Goal: Task Accomplishment & Management: Manage account settings

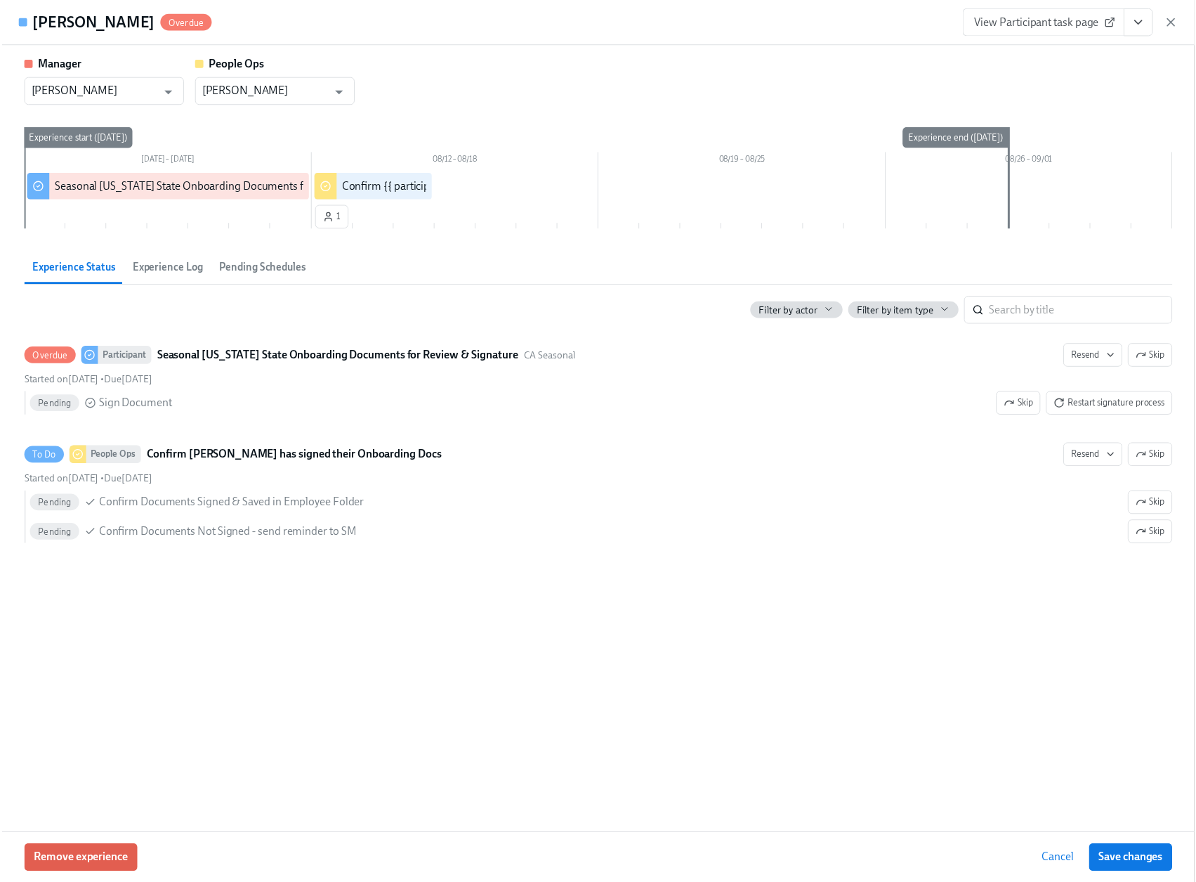
scroll to position [253, 0]
click at [1186, 22] on icon "button" at bounding box center [1183, 22] width 14 height 14
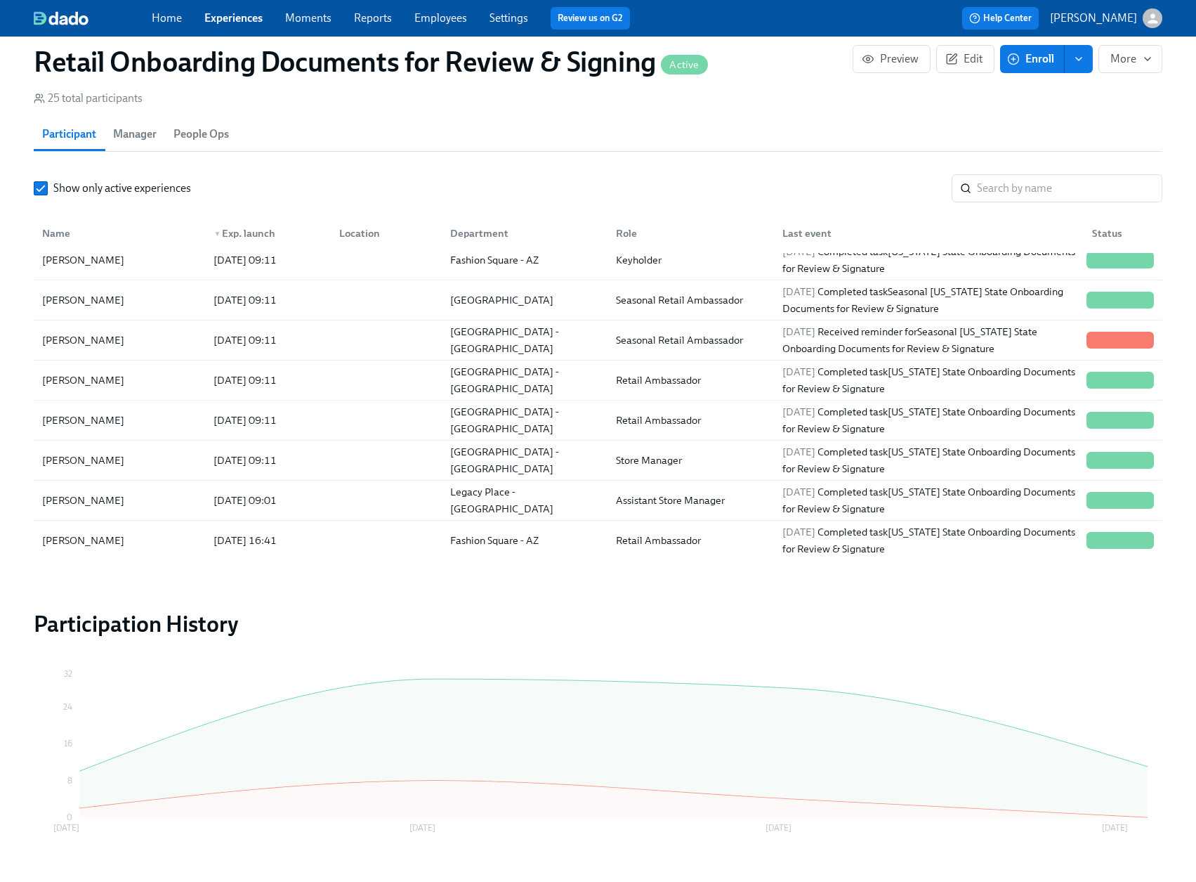
click at [207, 13] on link "Experiences" at bounding box center [233, 17] width 58 height 13
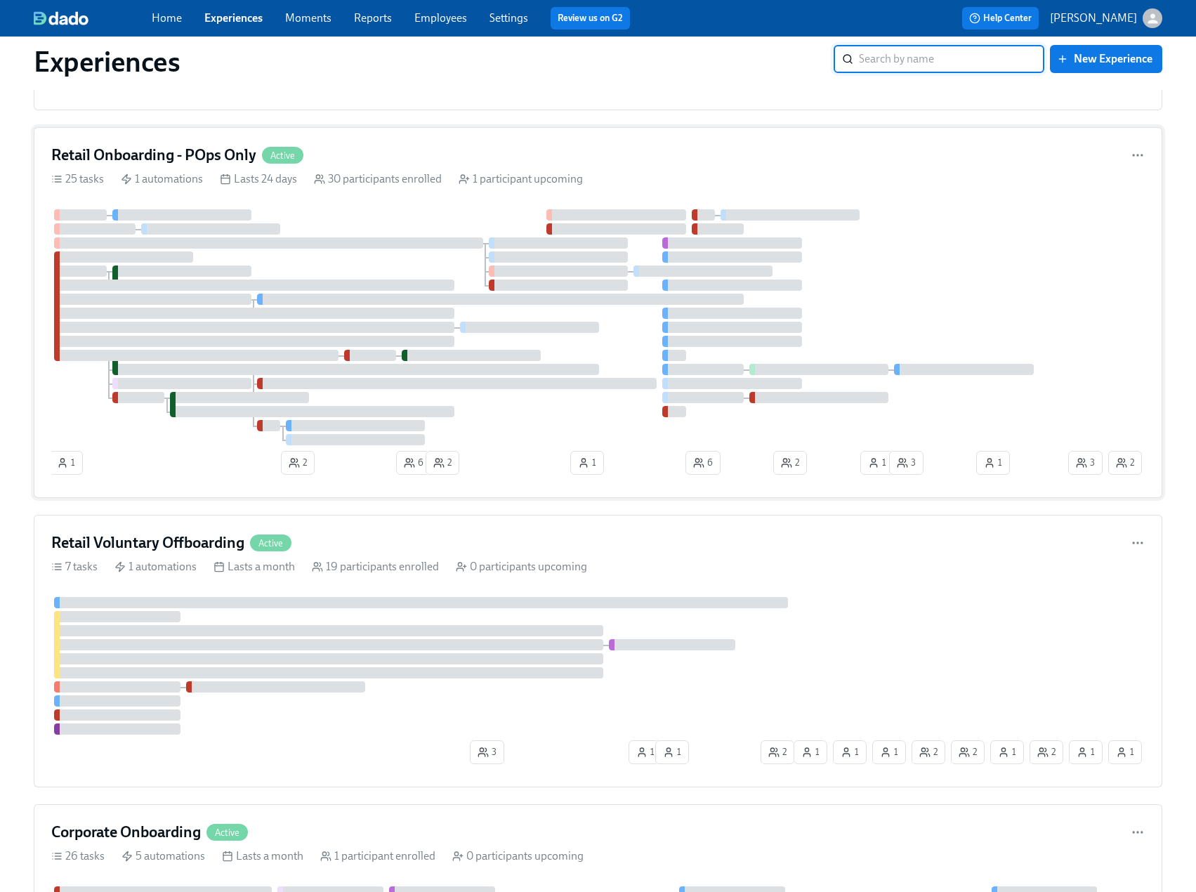
scroll to position [562, 0]
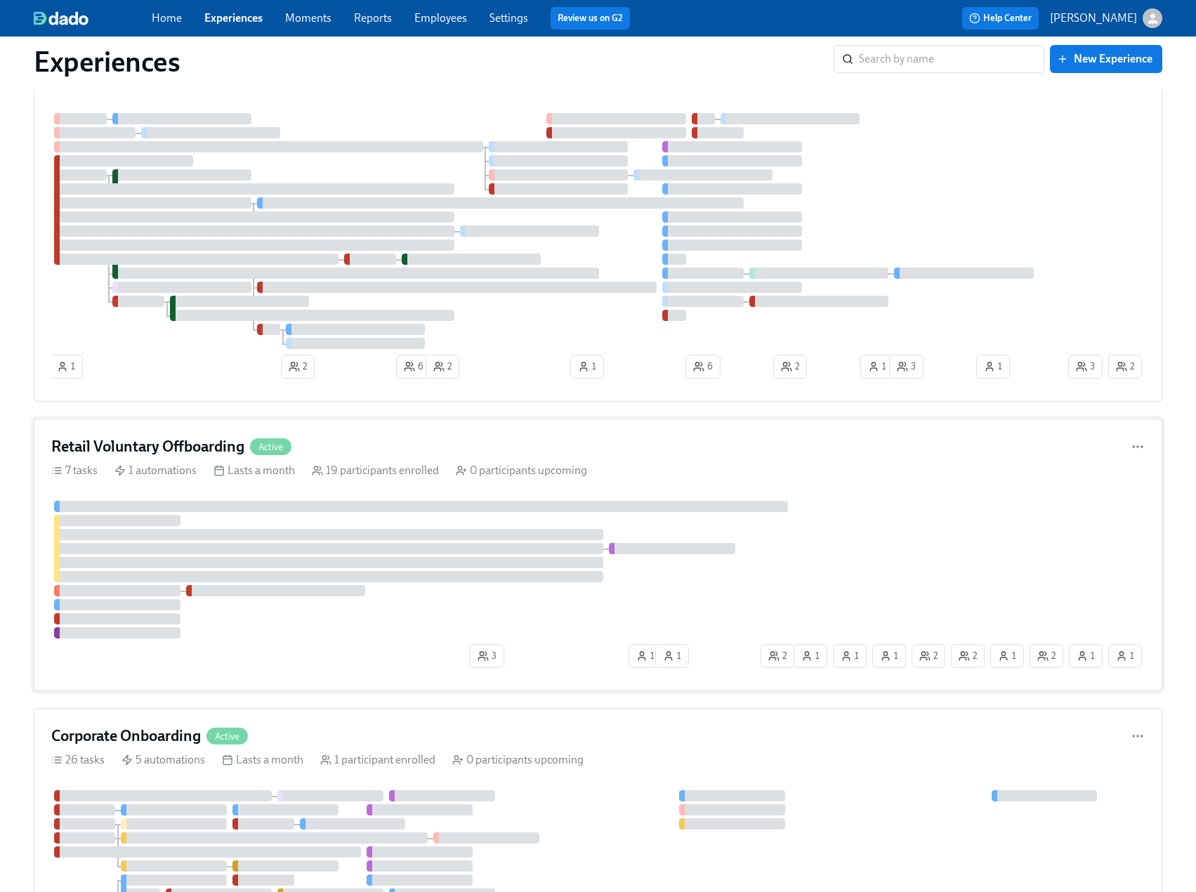
click at [182, 455] on h4 "Retail Voluntary Offboarding" at bounding box center [147, 446] width 193 height 21
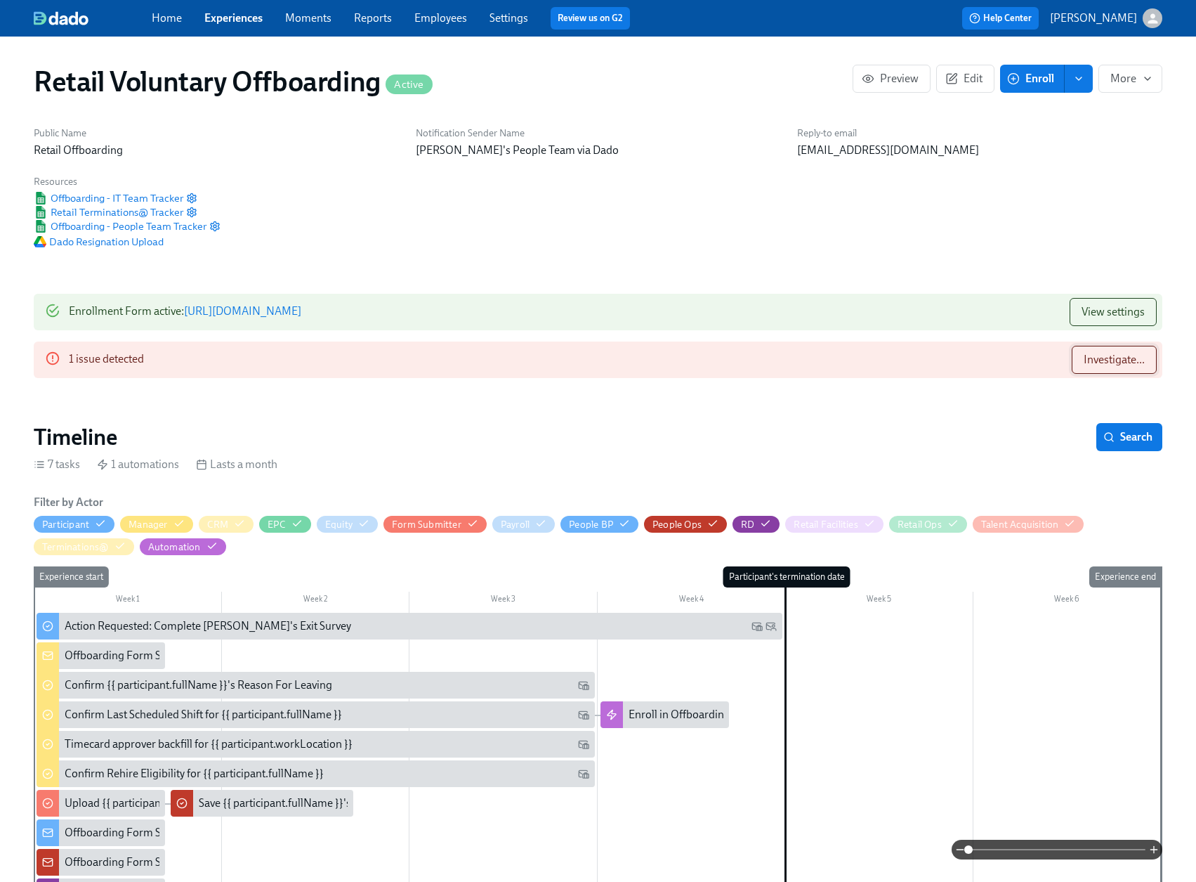
click at [1097, 360] on span "Investigate..." at bounding box center [1114, 360] width 61 height 14
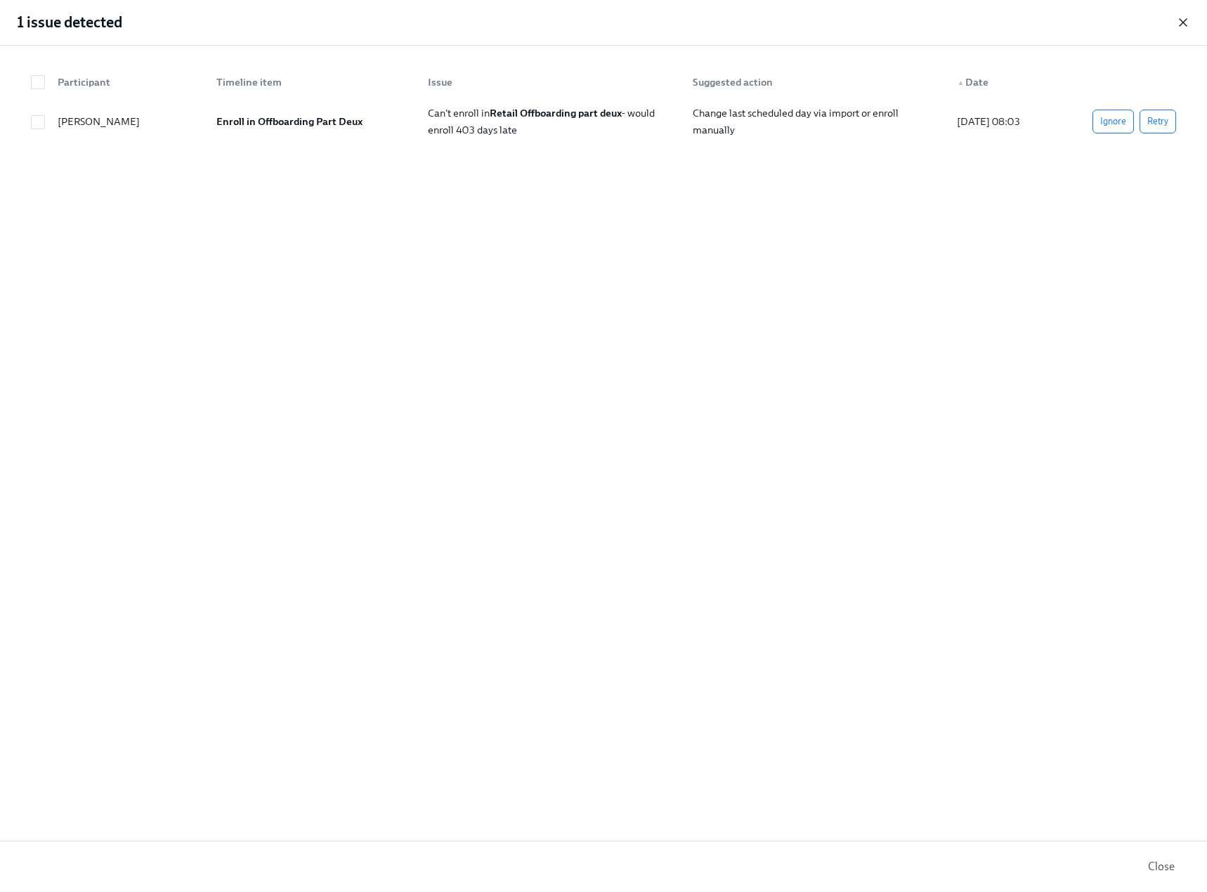
click at [1184, 25] on icon "button" at bounding box center [1183, 22] width 14 height 14
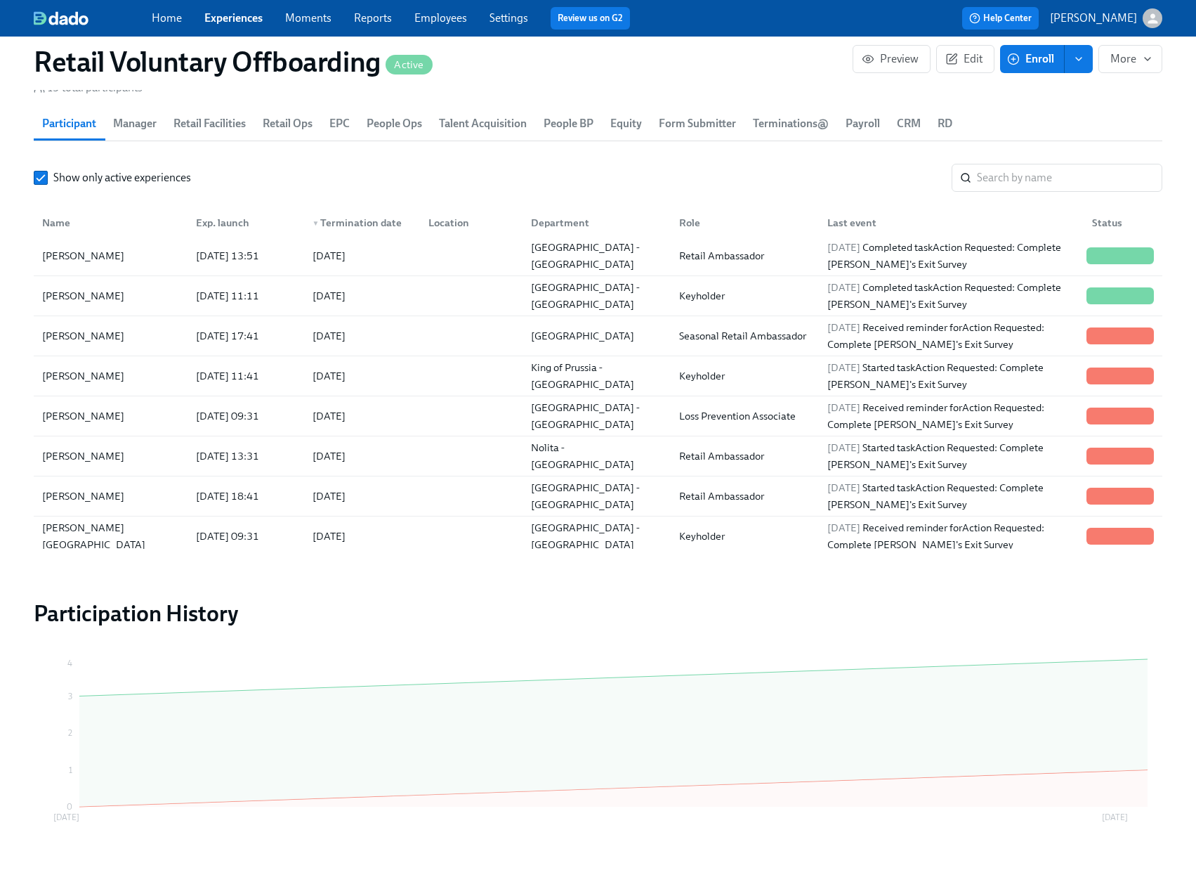
scroll to position [351, 0]
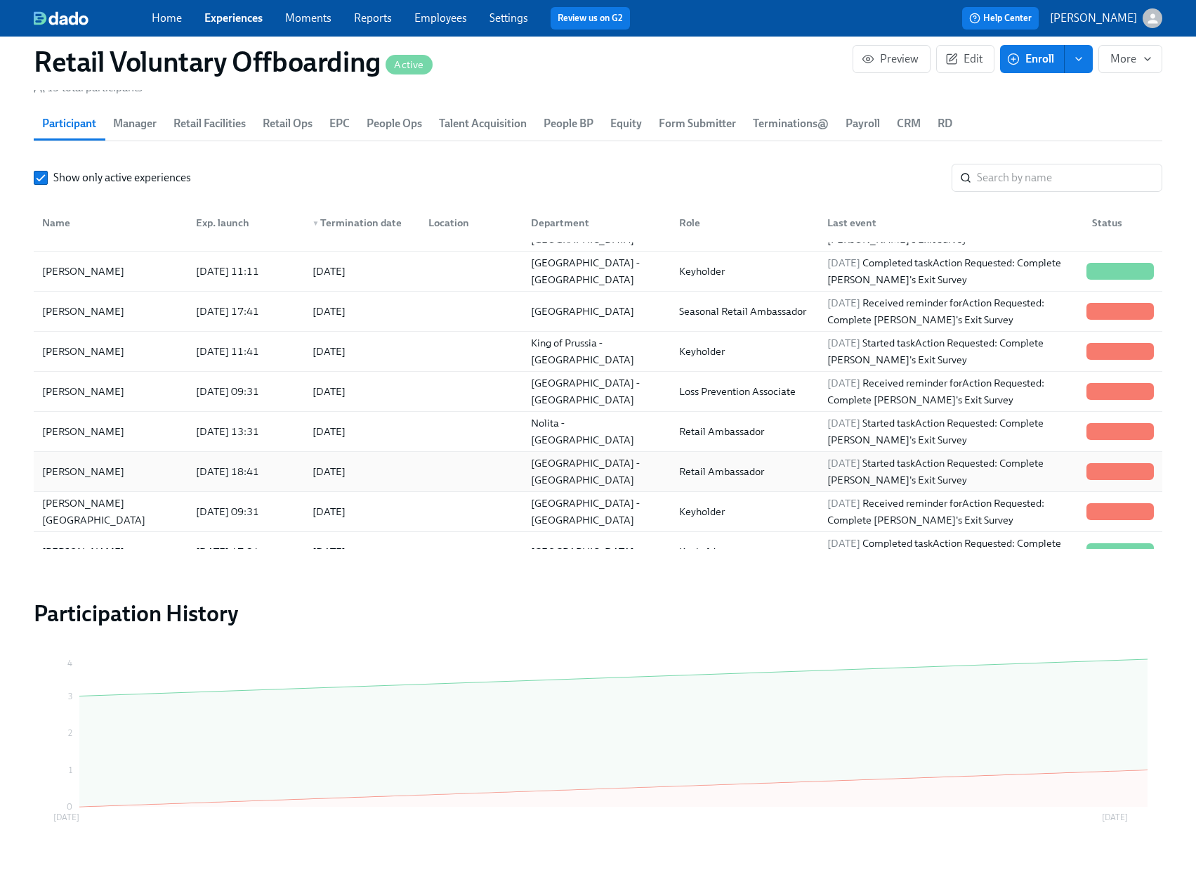
click at [108, 477] on div "Steven Holloway" at bounding box center [83, 471] width 93 height 17
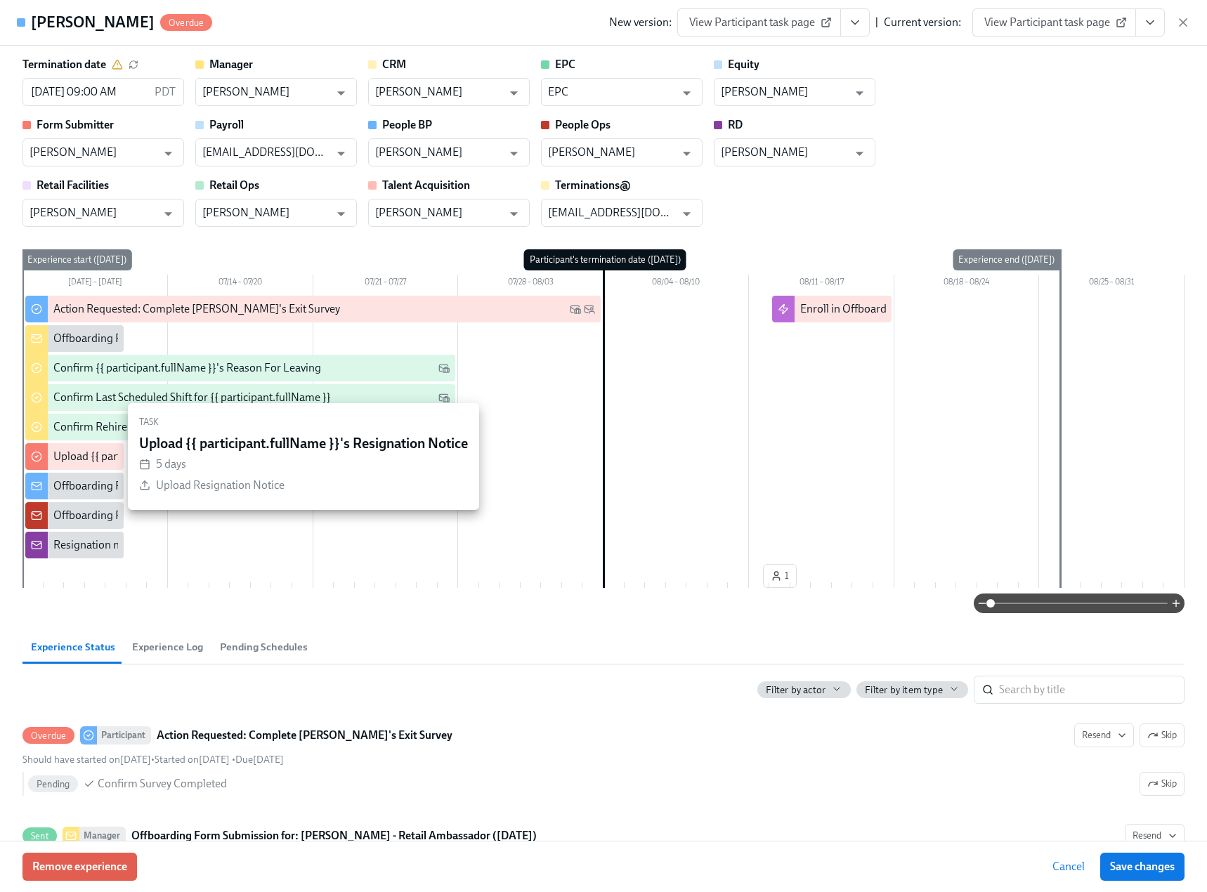
click at [75, 453] on div "Upload {{ participant.fullName }}'s Resignation Notice" at bounding box center [182, 456] width 259 height 15
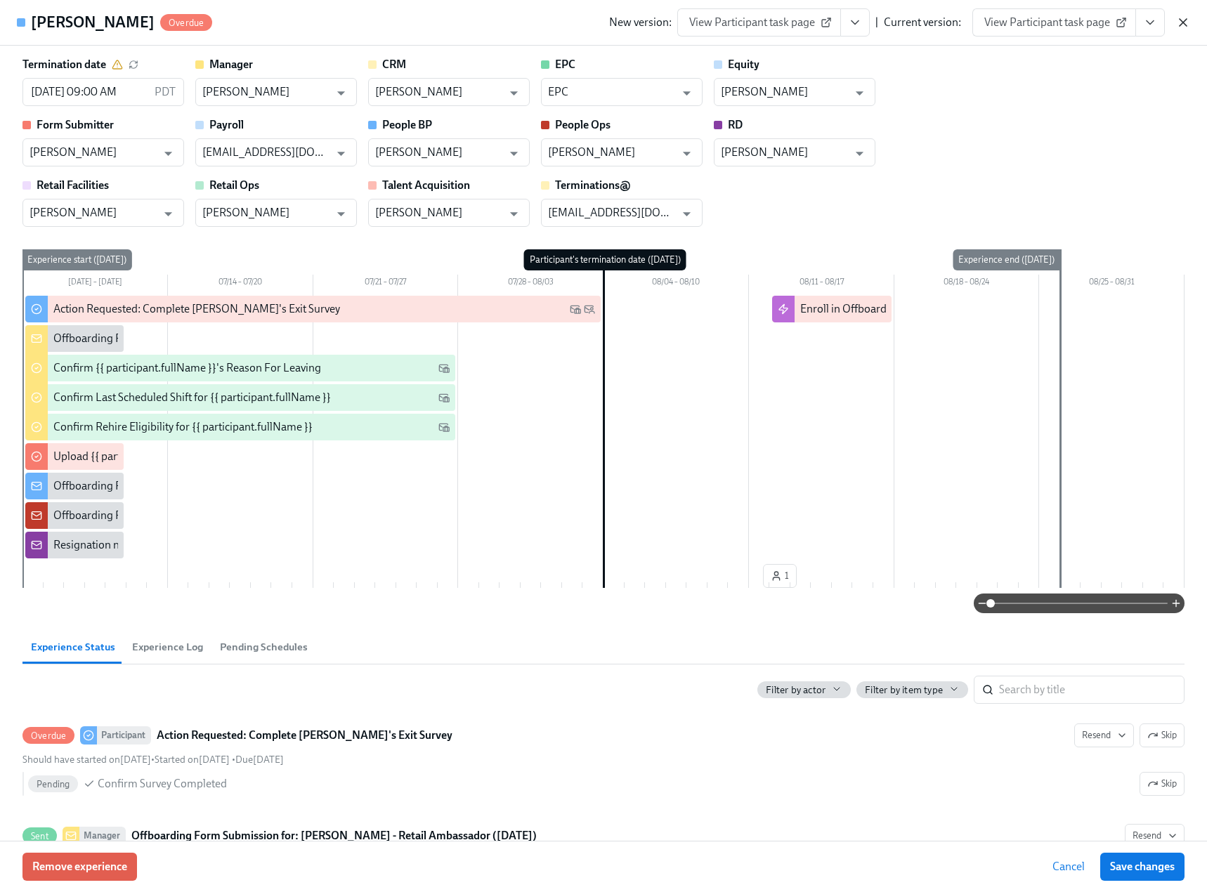
click at [1185, 18] on icon "button" at bounding box center [1183, 22] width 14 height 14
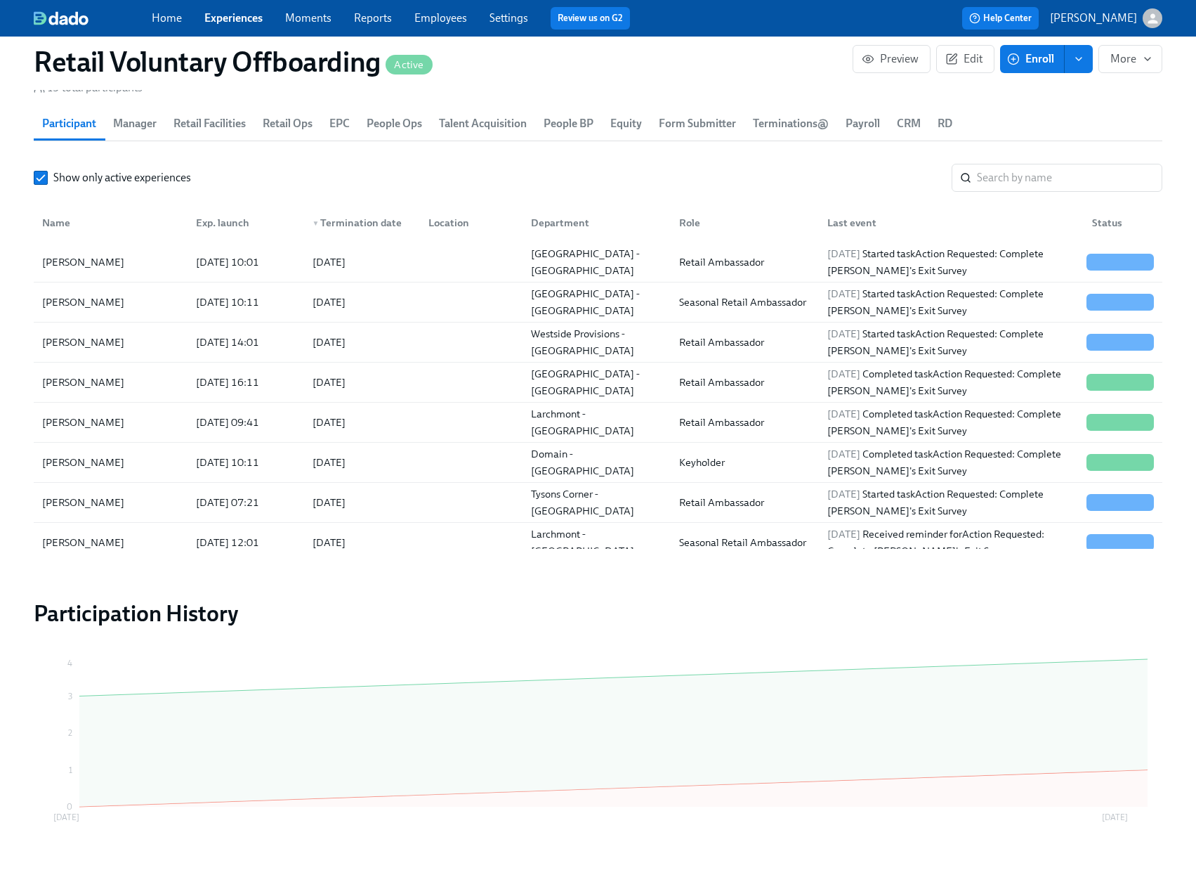
click at [217, 20] on link "Experiences" at bounding box center [233, 17] width 58 height 13
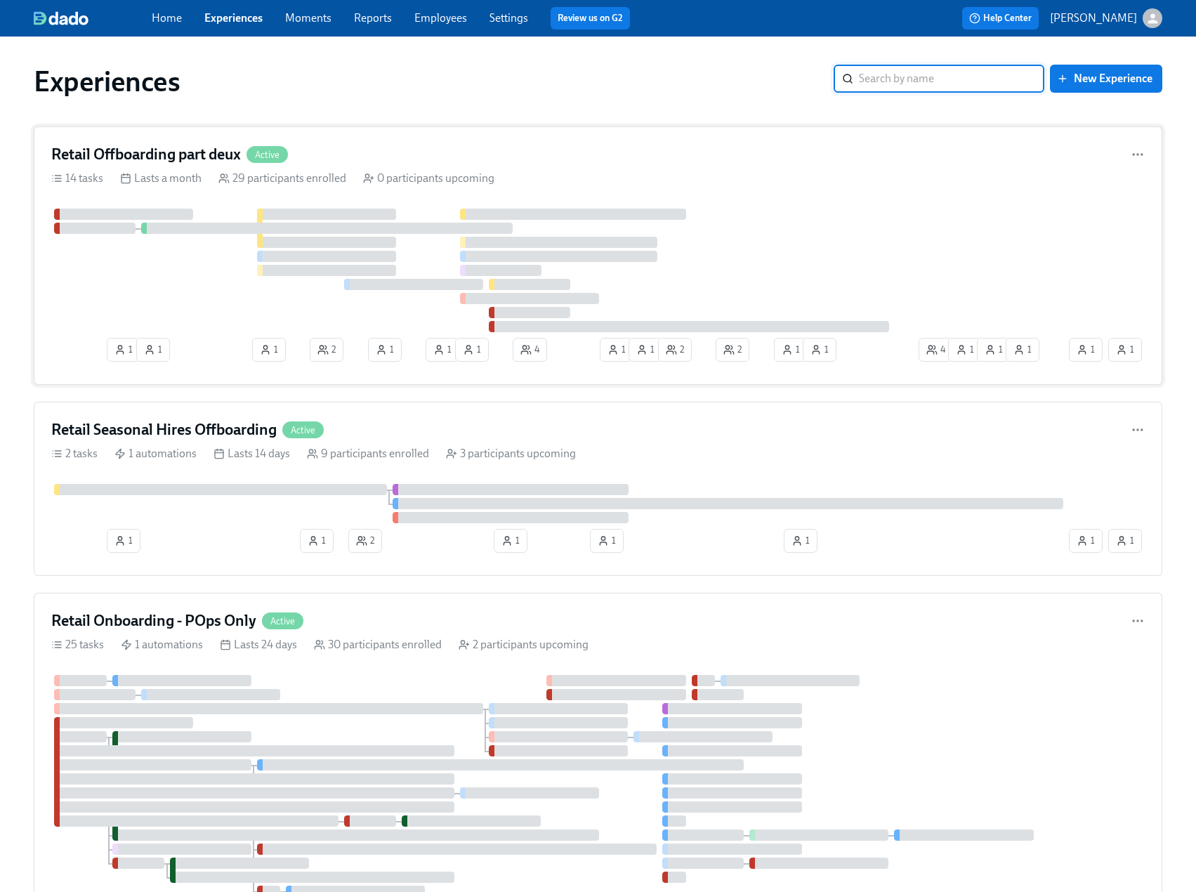
click at [134, 145] on h4 "Retail Offboarding part deux" at bounding box center [146, 154] width 190 height 21
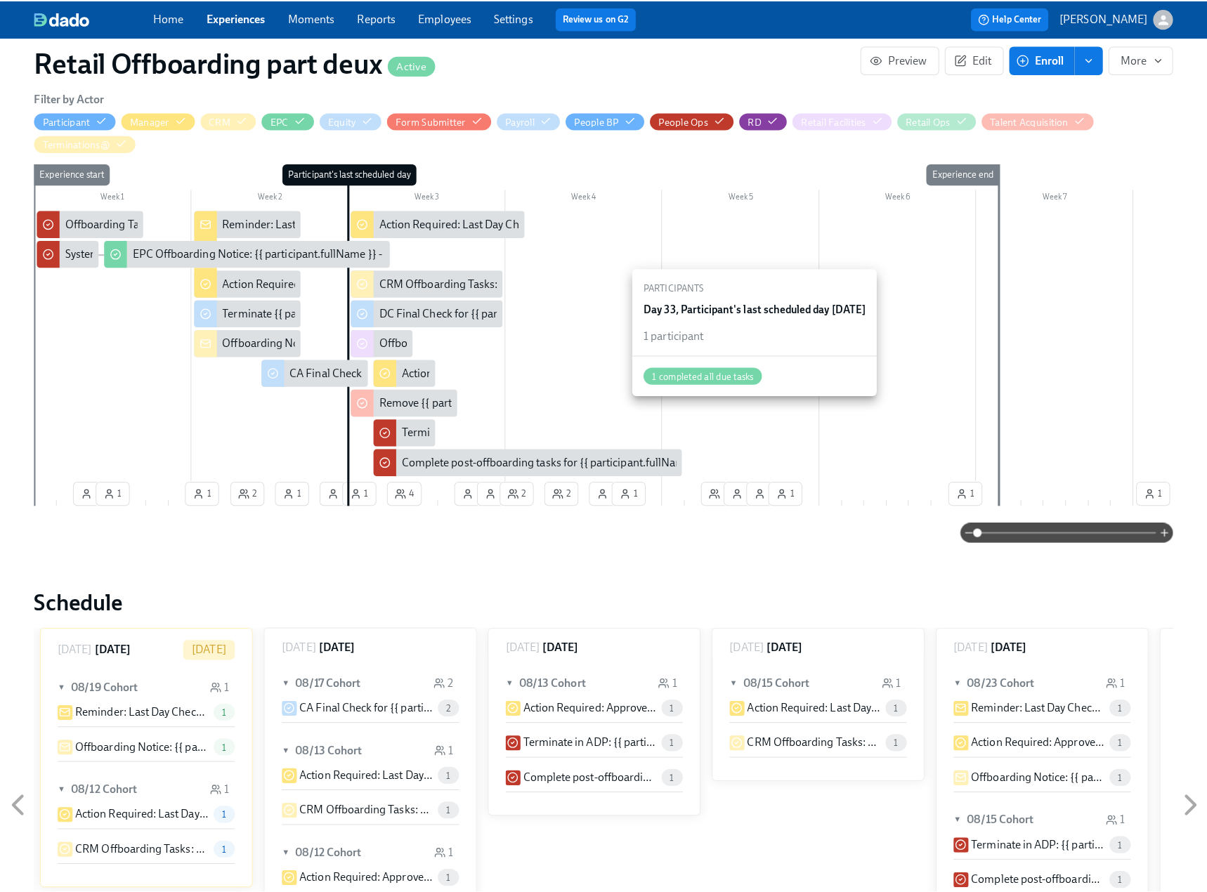
scroll to position [211, 0]
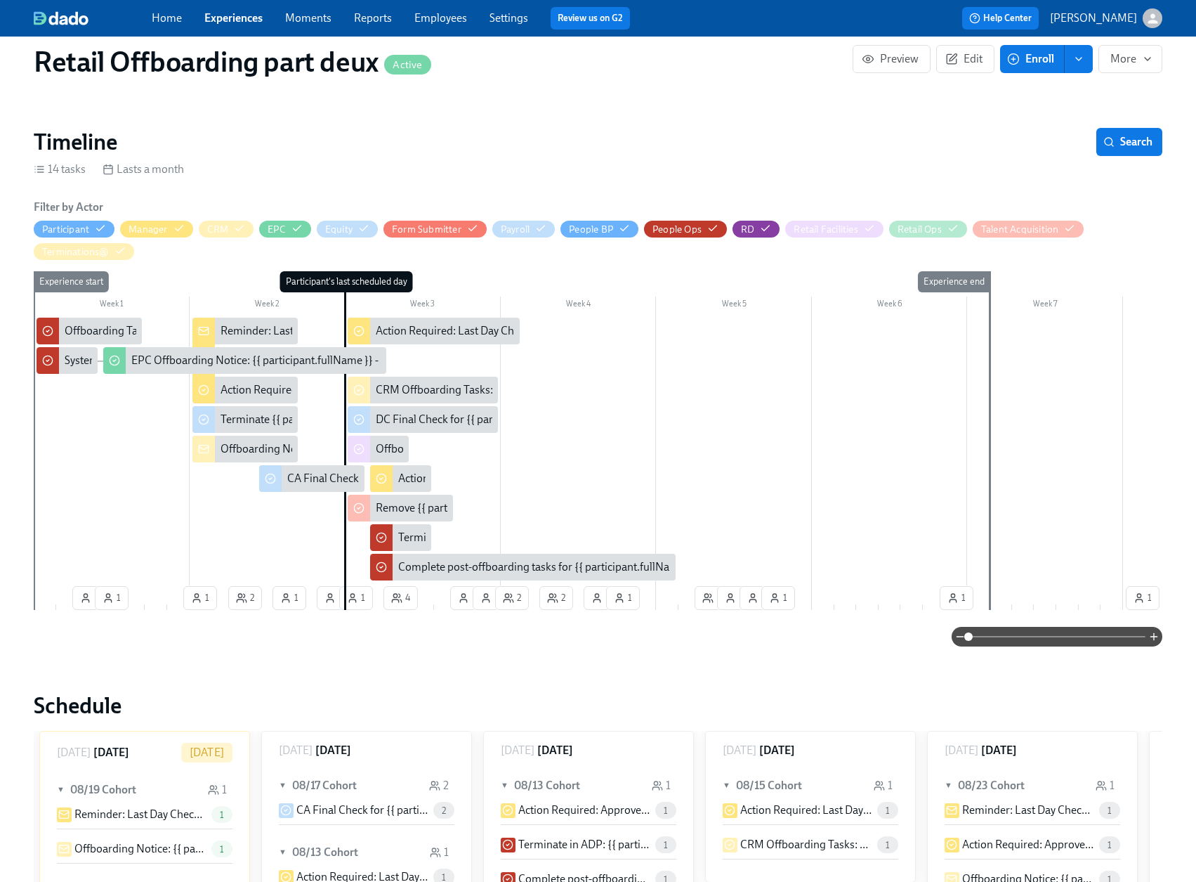
click at [1021, 56] on span "Enroll" at bounding box center [1032, 59] width 44 height 14
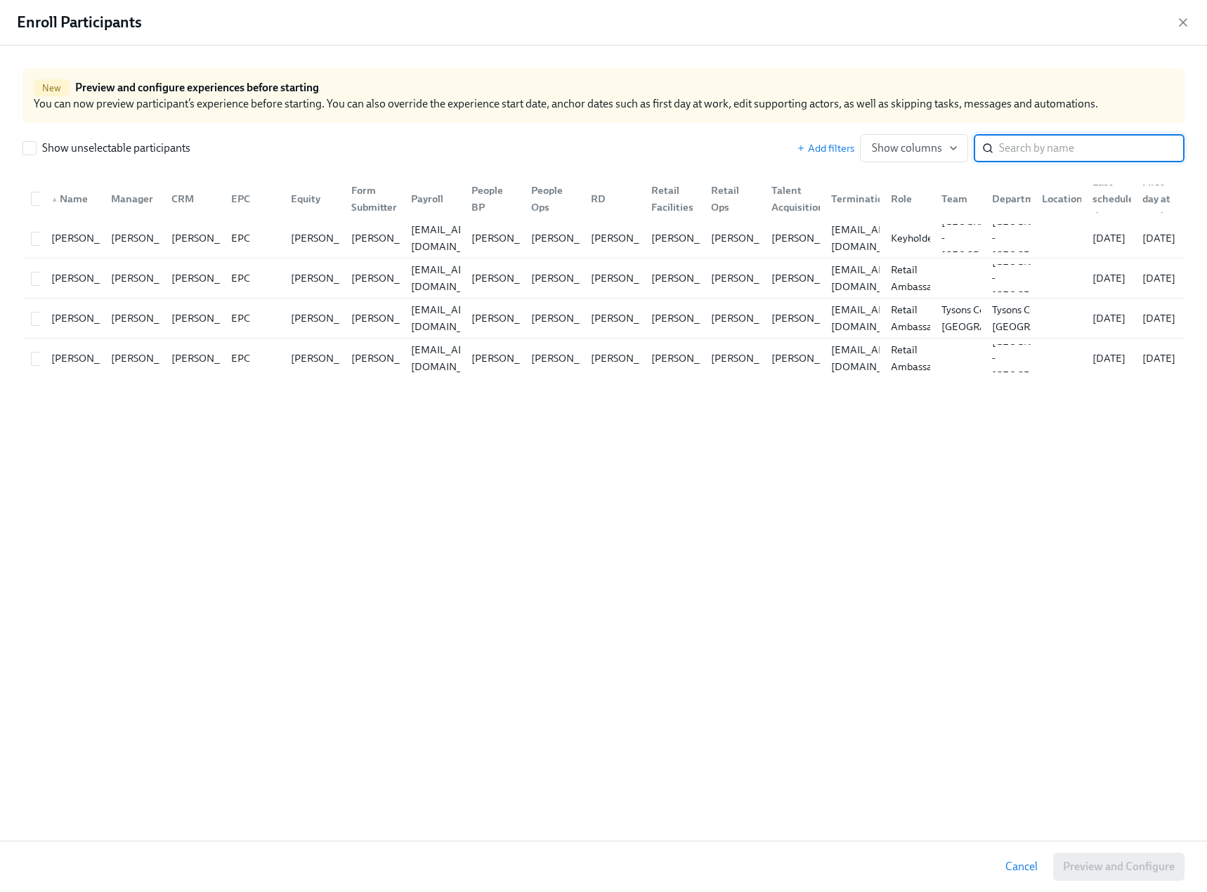
click at [1005, 146] on input "search" at bounding box center [1091, 148] width 185 height 28
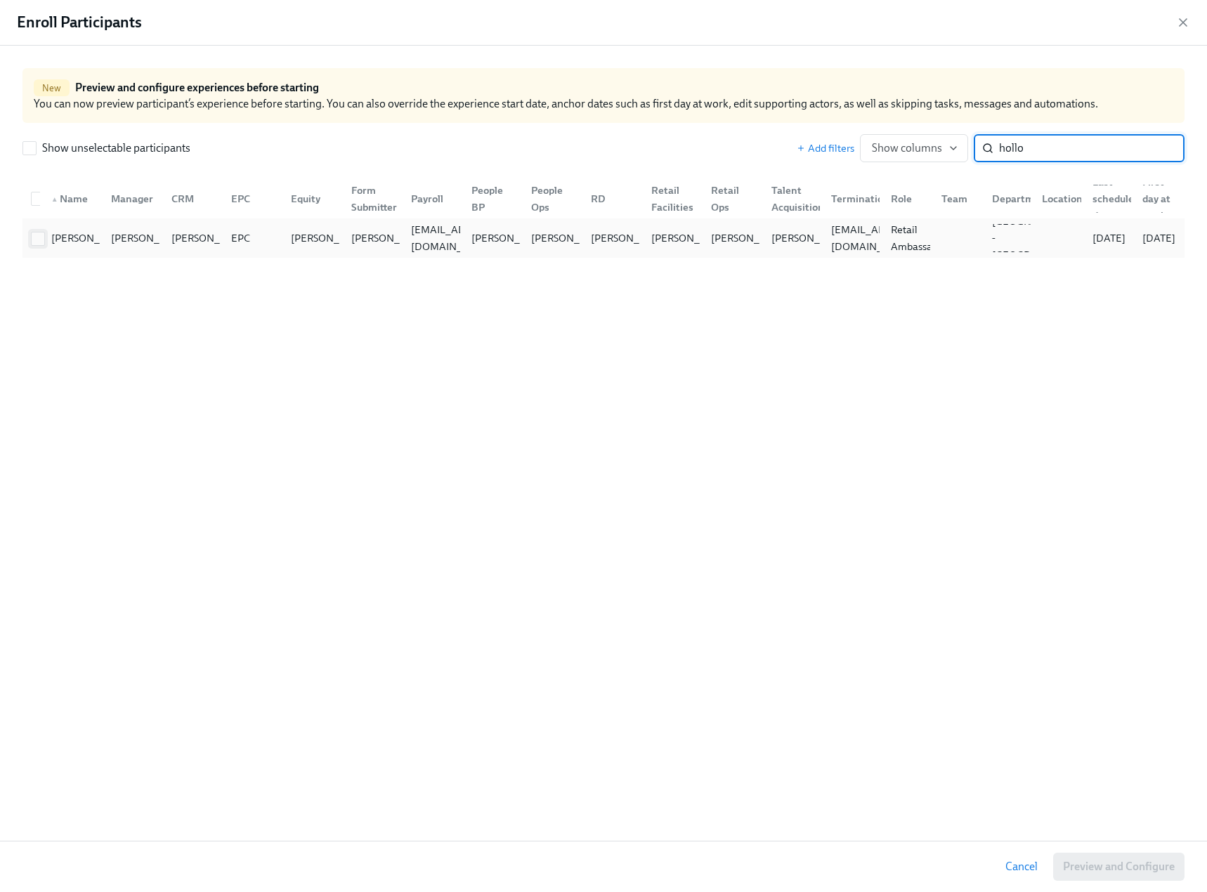
type input "hollo"
click at [39, 239] on input "checkbox" at bounding box center [38, 239] width 13 height 13
checkbox input "true"
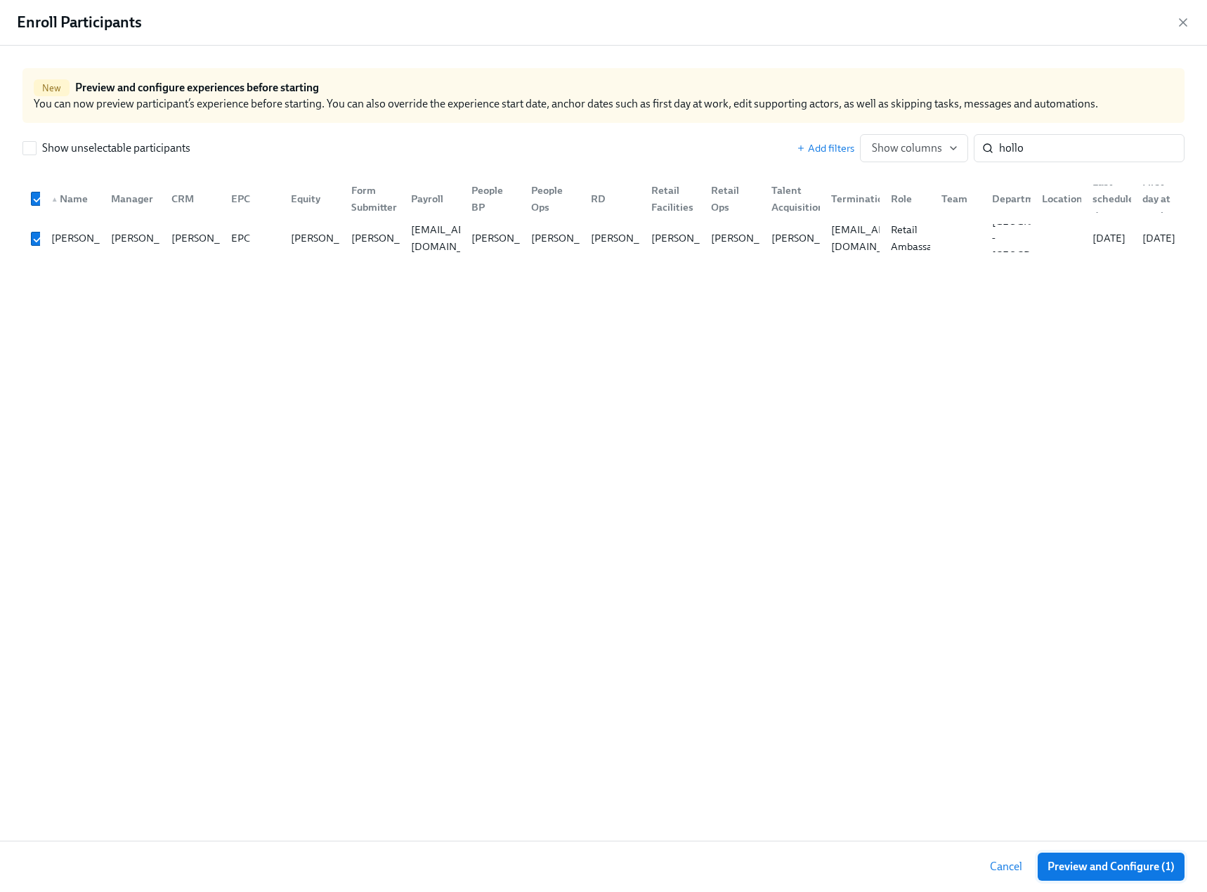
click at [1100, 878] on button "Preview and Configure (1)" at bounding box center [1111, 867] width 147 height 28
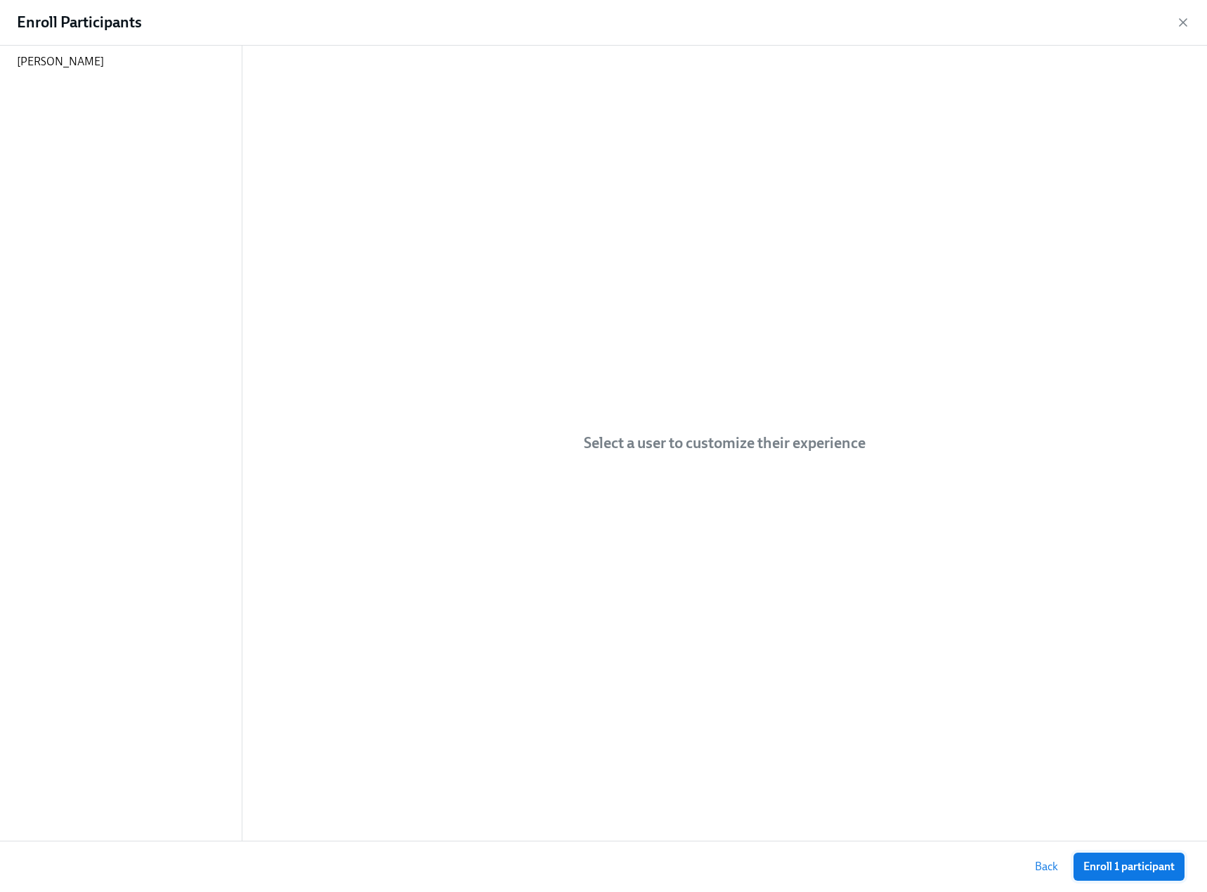
click at [1121, 867] on span "Enroll 1 participant" at bounding box center [1128, 867] width 91 height 14
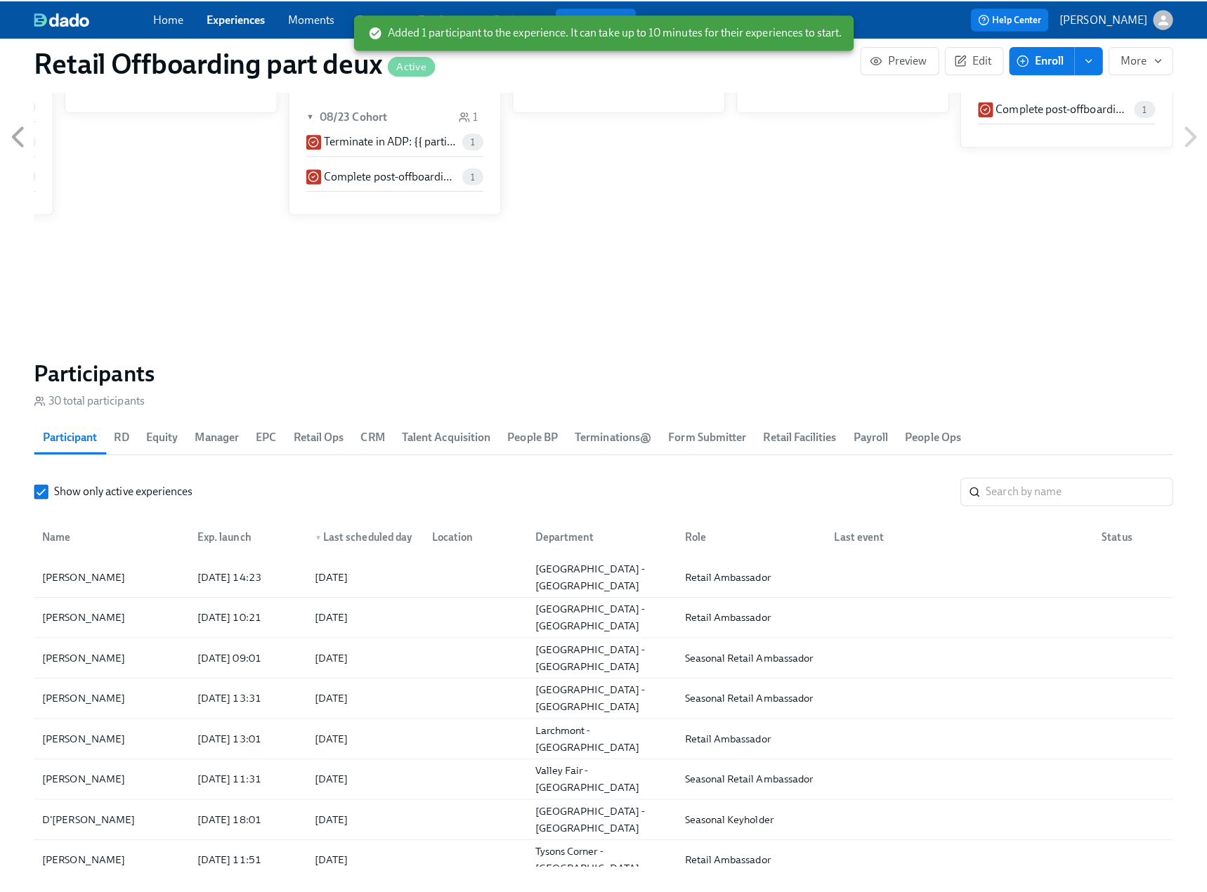
scroll to position [984, 0]
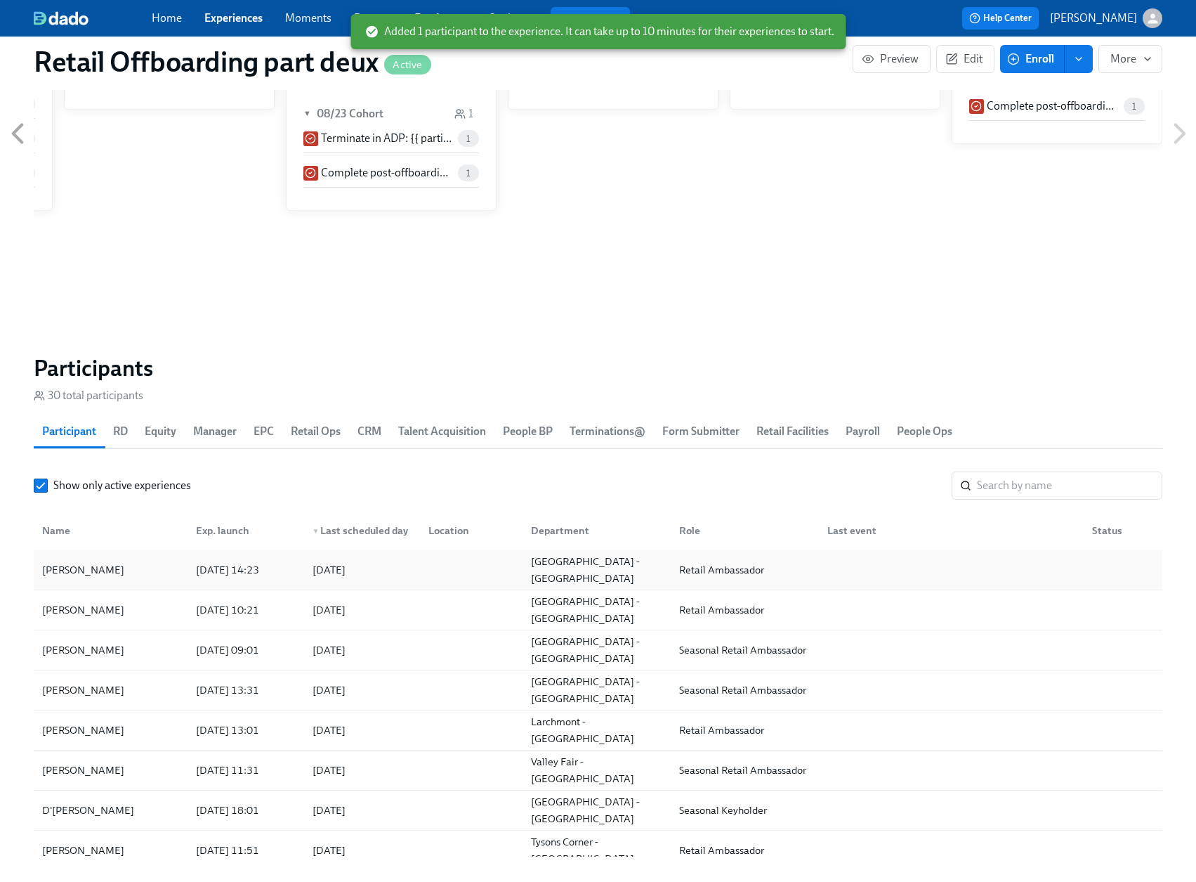
click at [131, 570] on div "Steven Holloway" at bounding box center [111, 570] width 148 height 28
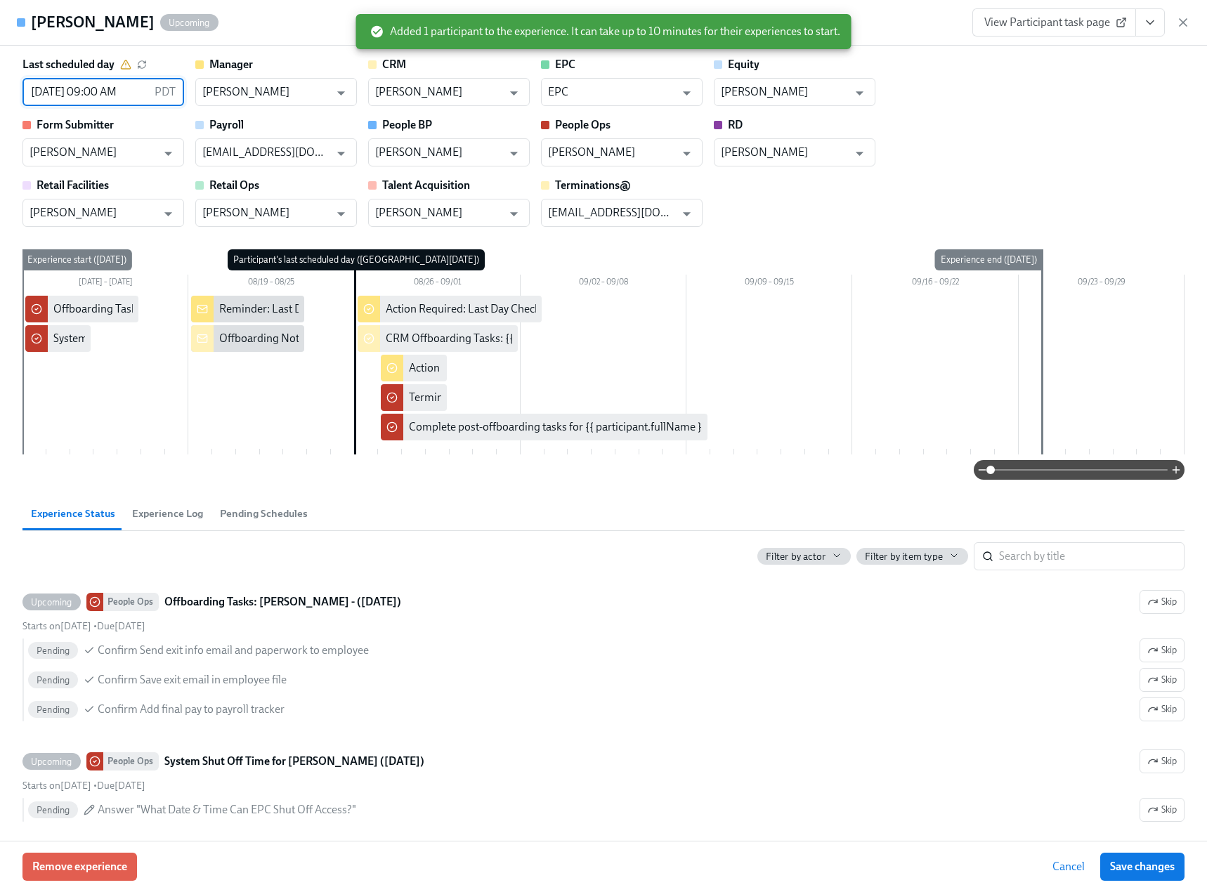
click at [119, 88] on input "08/26/2025 09:00 AM" at bounding box center [85, 92] width 126 height 28
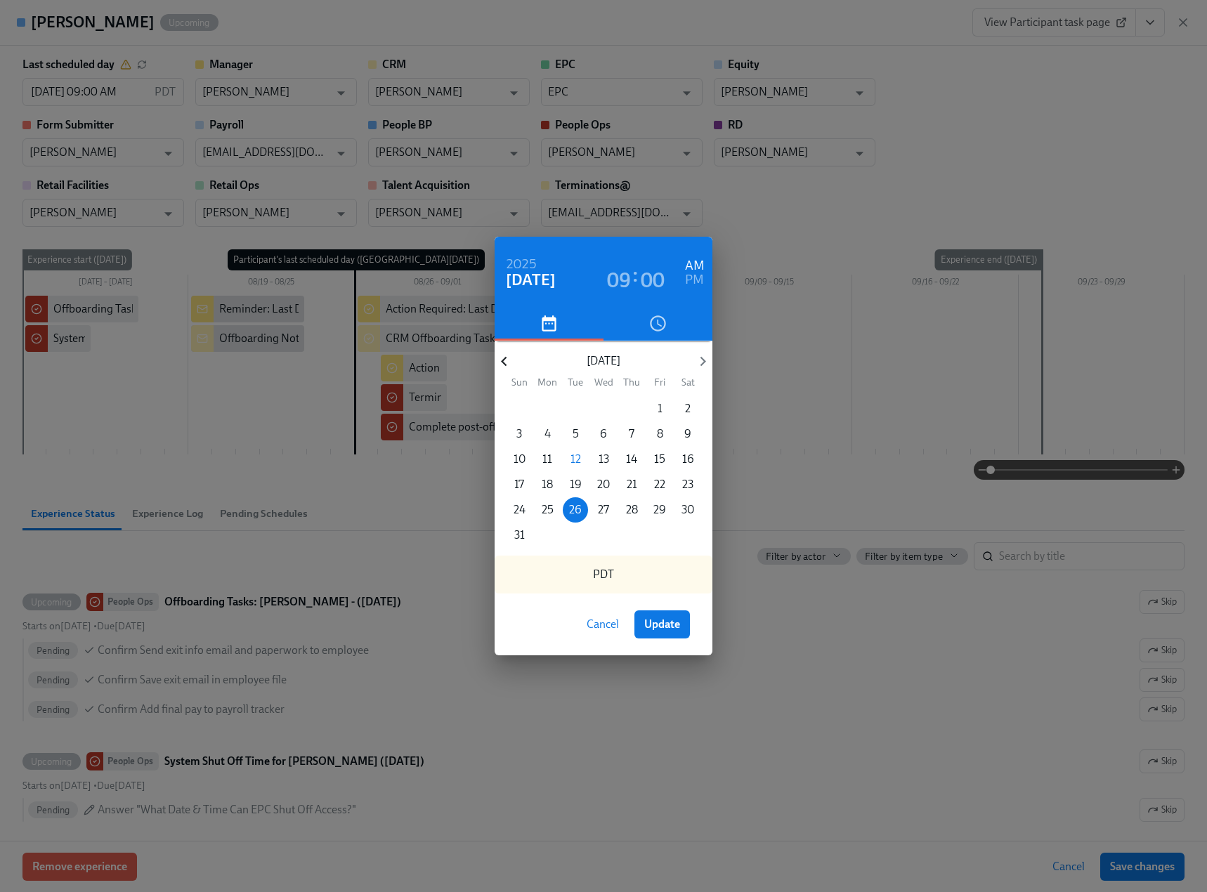
click at [508, 366] on icon "button" at bounding box center [504, 361] width 19 height 19
click at [703, 365] on icon "button" at bounding box center [702, 361] width 19 height 19
click at [689, 460] on p "19" at bounding box center [688, 459] width 12 height 15
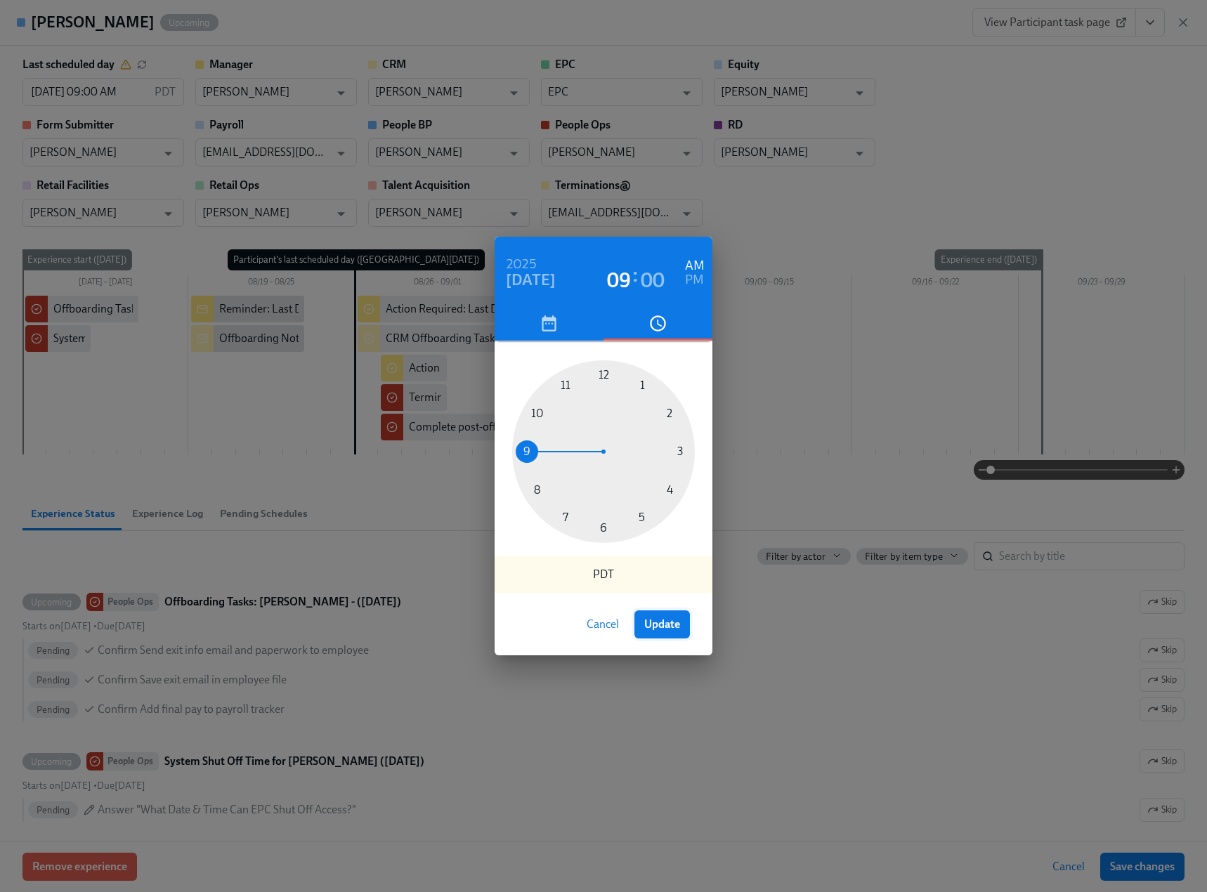
click at [651, 615] on button "Update" at bounding box center [662, 625] width 56 height 28
type input "07/19/2025 09:00 AM"
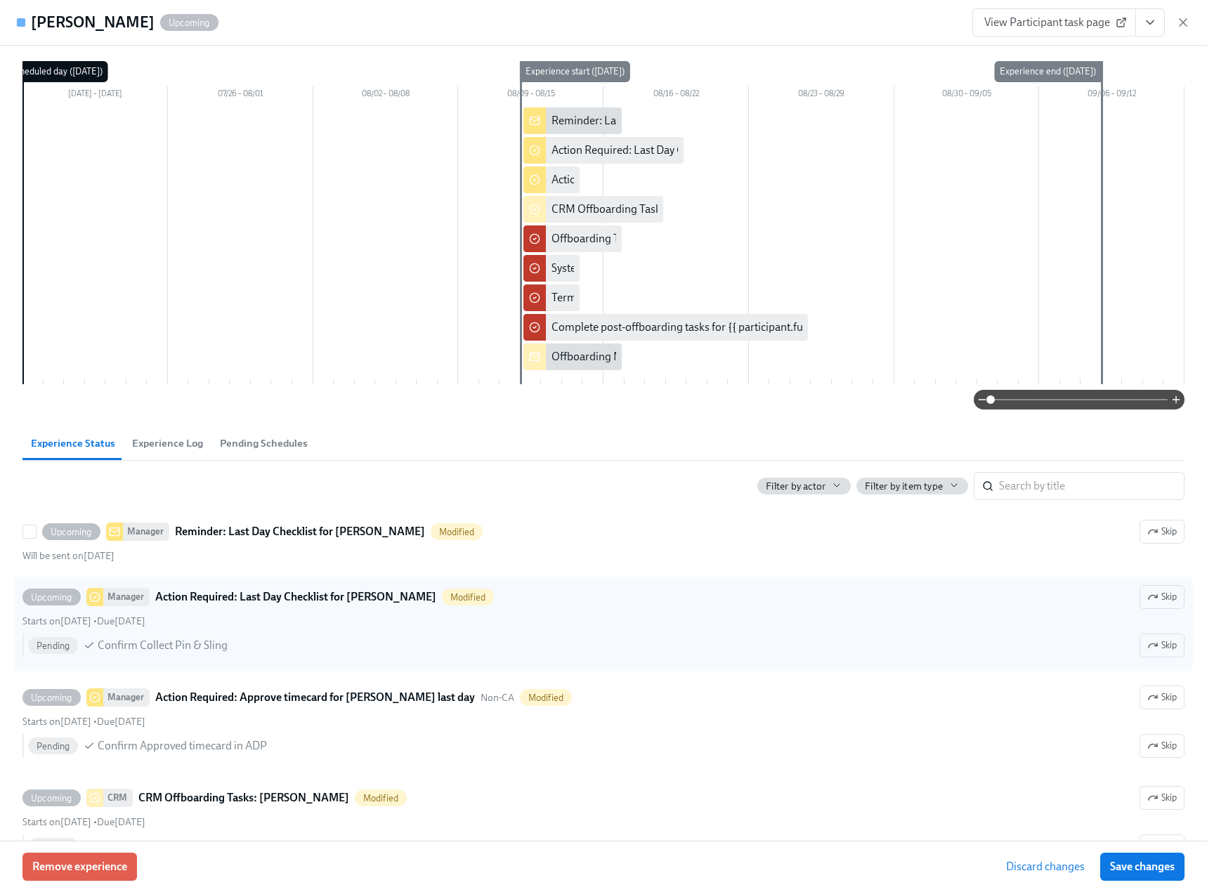
scroll to position [211, 0]
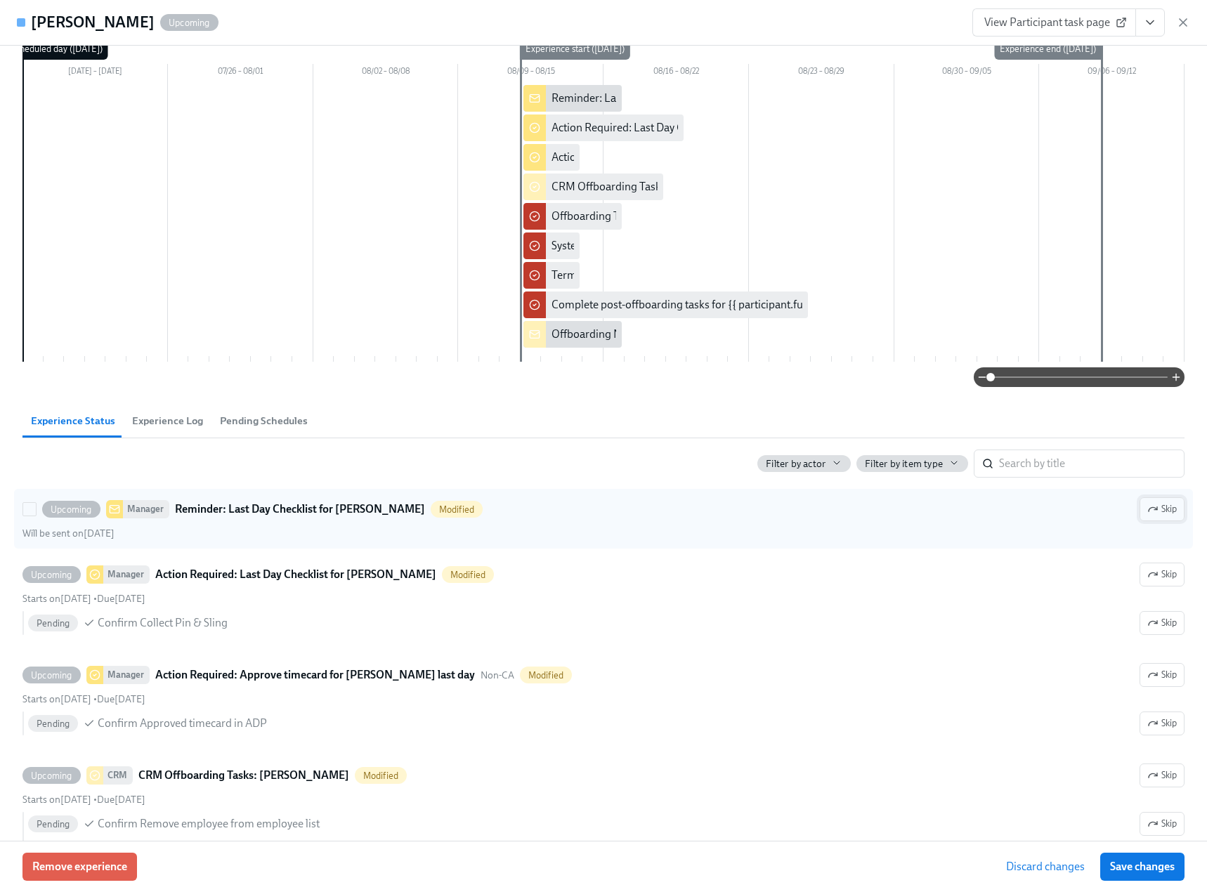
click at [1147, 508] on icon "button" at bounding box center [1152, 509] width 11 height 11
click at [1147, 865] on span "Save changes" at bounding box center [1142, 867] width 65 height 14
type input "07/19/2025 09:00 AM"
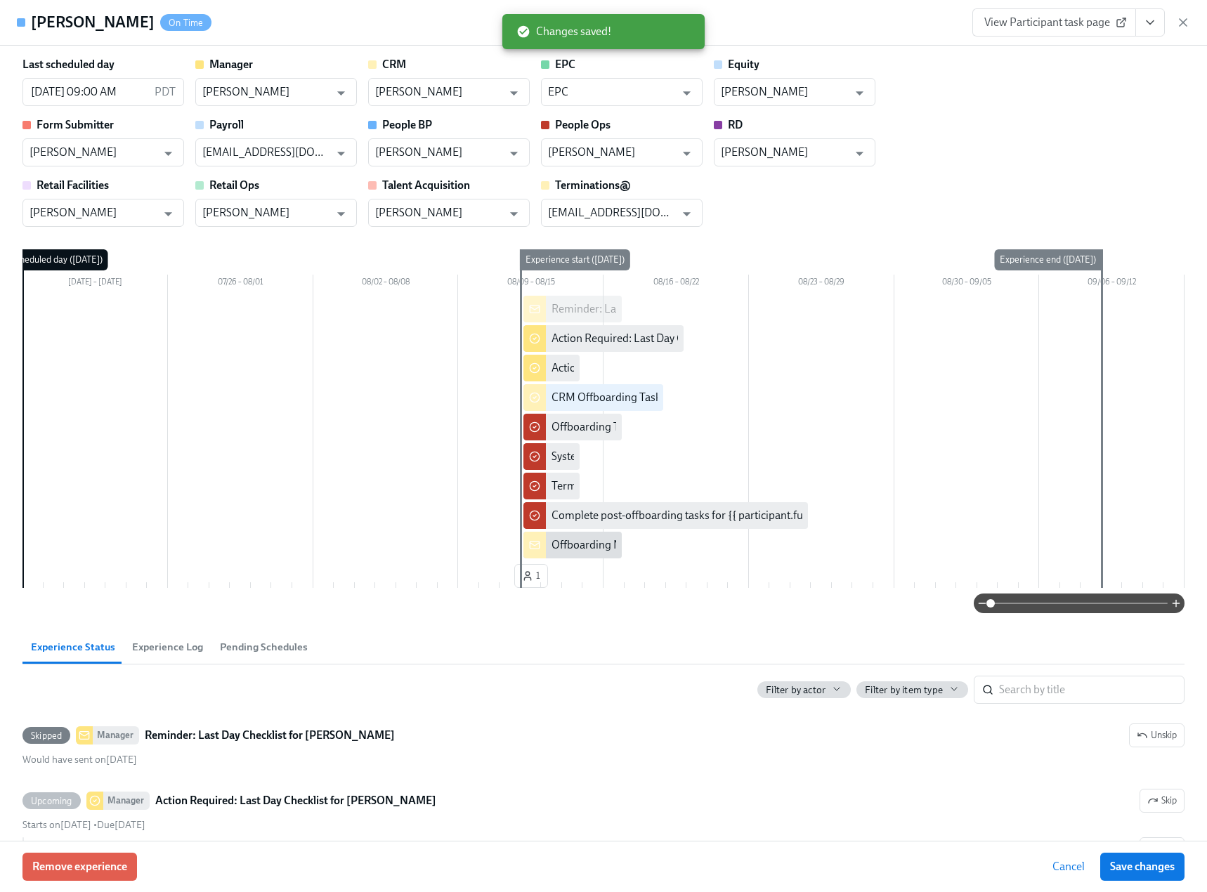
scroll to position [0, 8850]
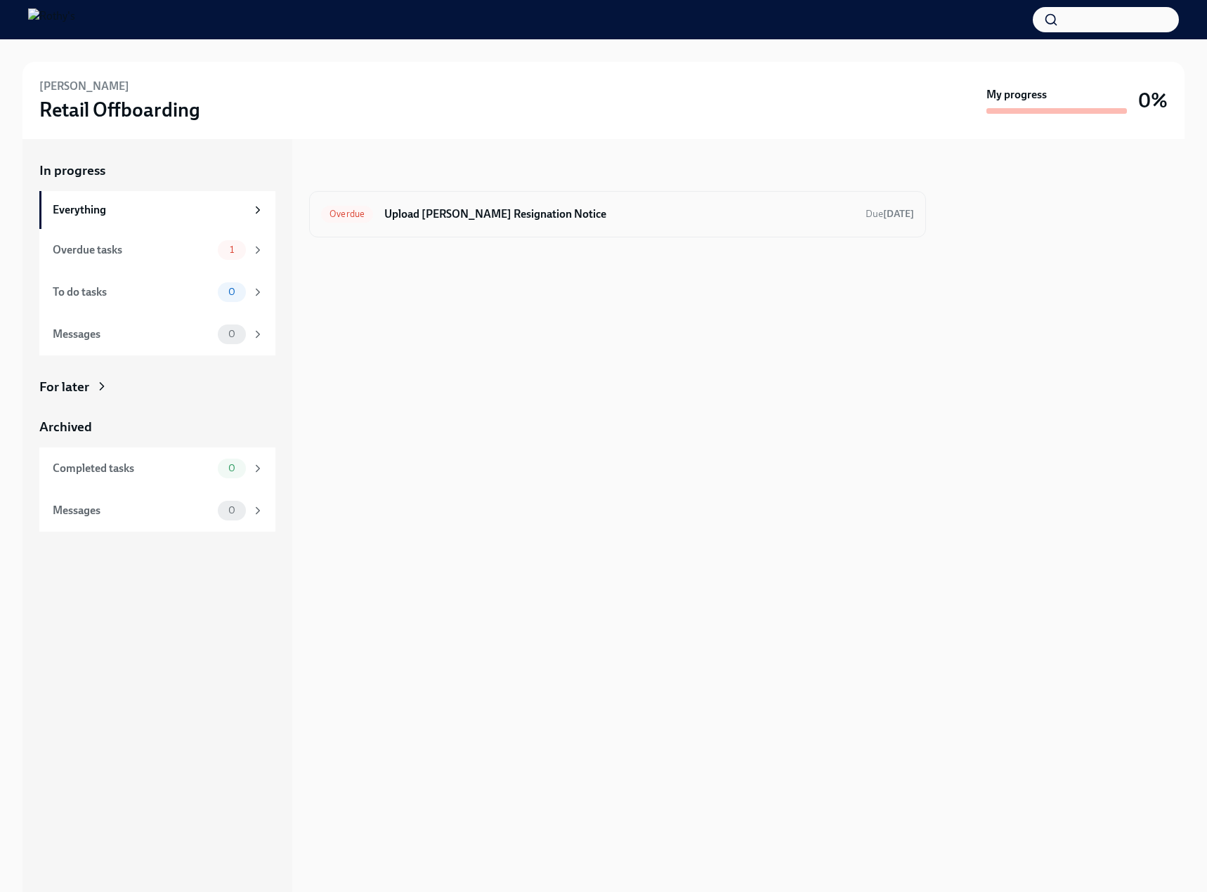
click at [449, 209] on h6 "Upload Kareem Altaher's Resignation Notice" at bounding box center [619, 214] width 470 height 15
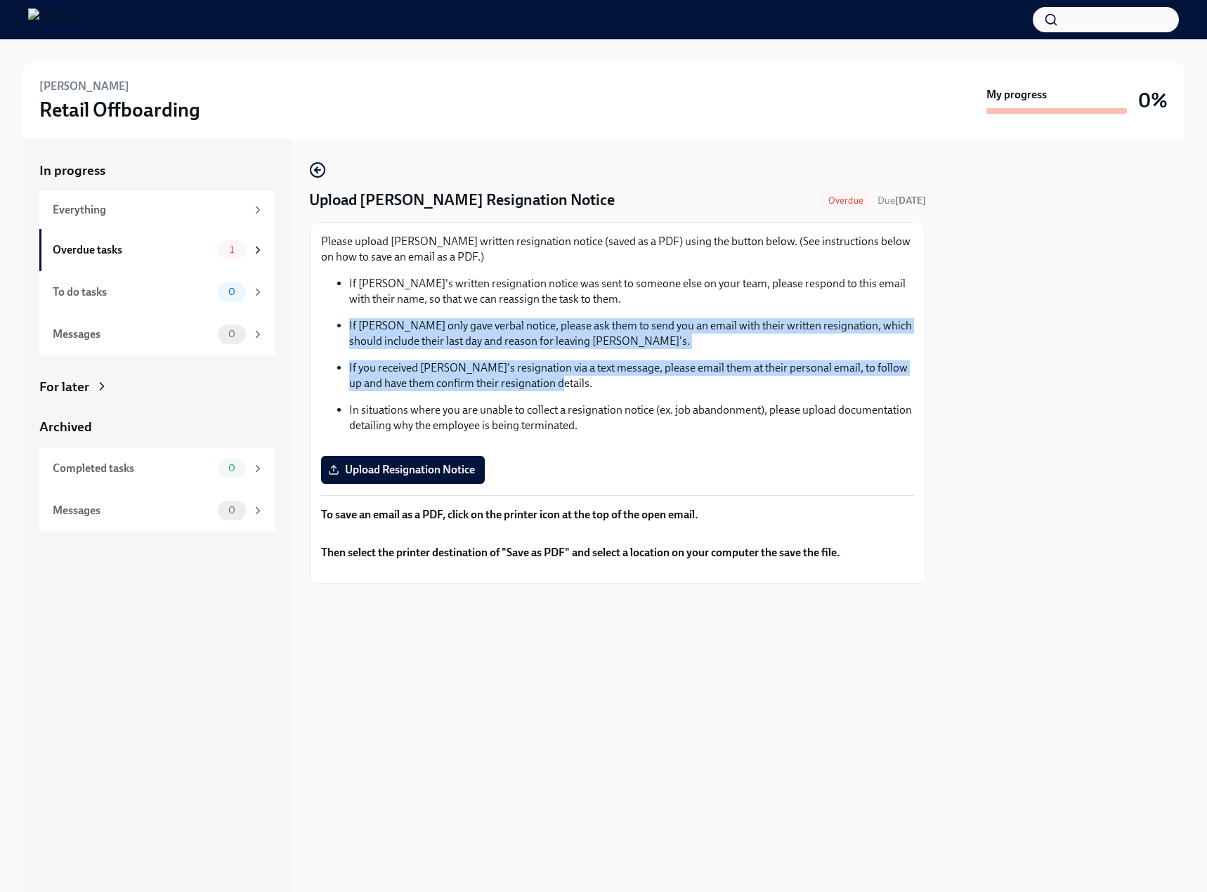
drag, startPoint x: 567, startPoint y: 384, endPoint x: 343, endPoint y: 325, distance: 231.8
click at [343, 325] on ul "If Kareem's written resignation notice was sent to someone else on your team, p…" at bounding box center [617, 354] width 593 height 157
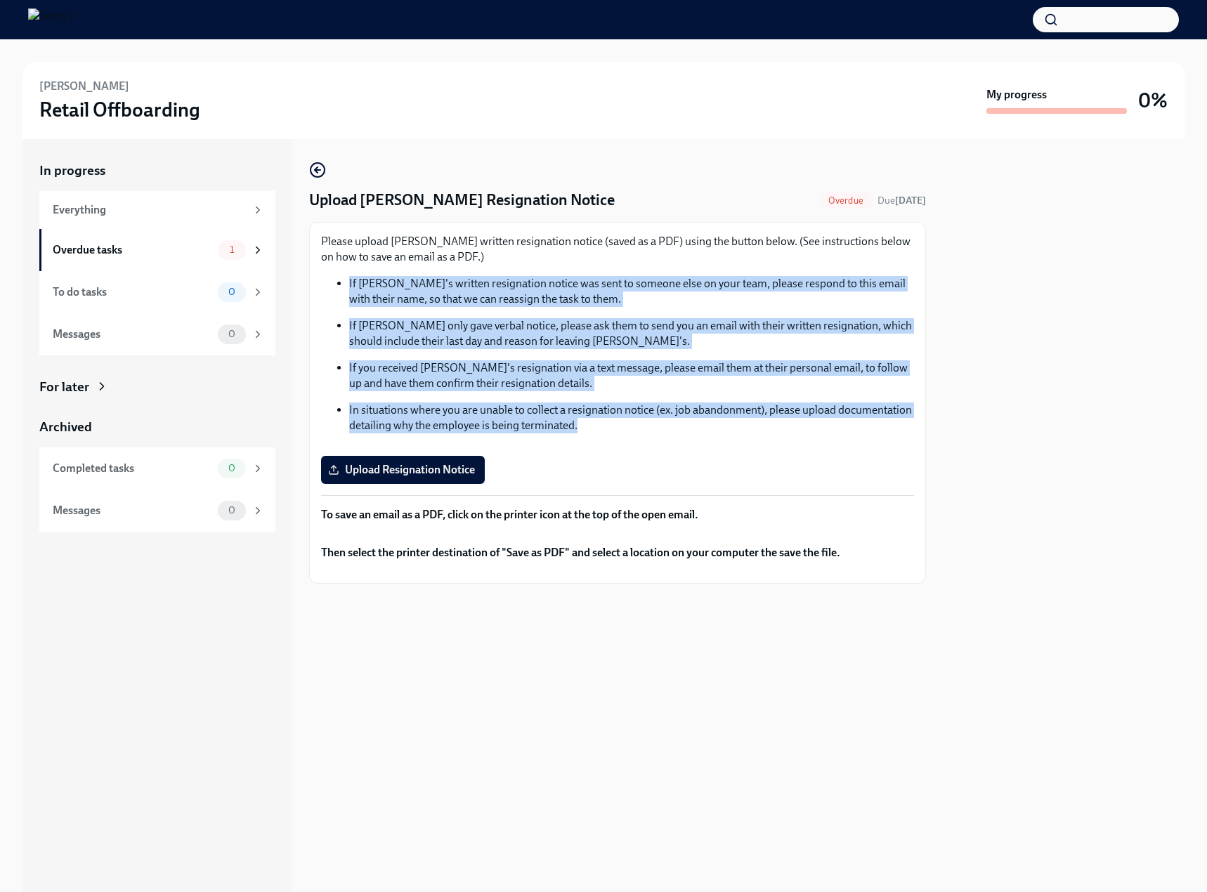
drag, startPoint x: 660, startPoint y: 432, endPoint x: 348, endPoint y: 285, distance: 344.1
click at [348, 285] on ul "If Kareem's written resignation notice was sent to someone else on your team, p…" at bounding box center [617, 354] width 593 height 157
copy ul "If Kareem's written resignation notice was sent to someone else on your team, p…"
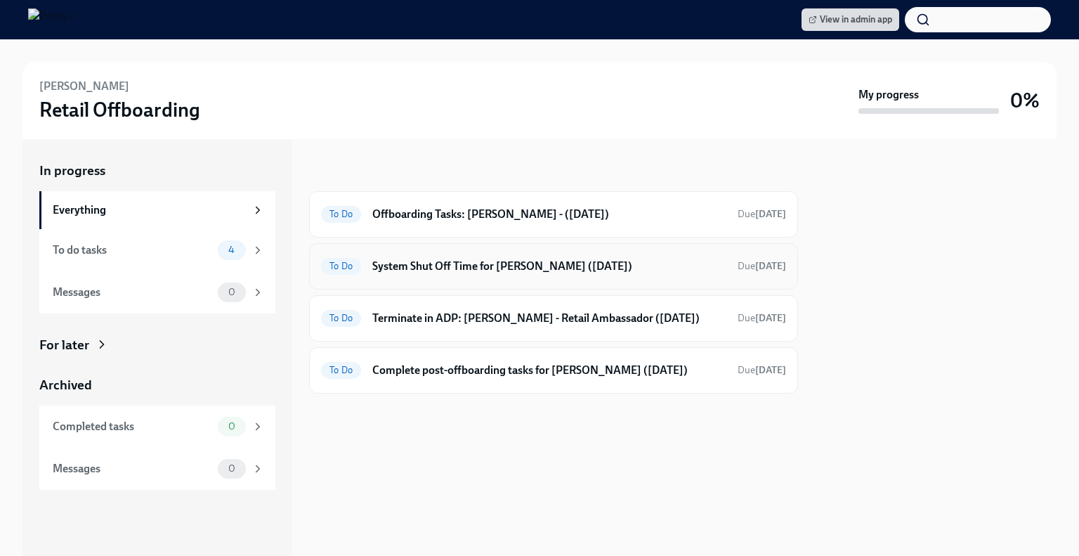
click at [433, 267] on h6 "System Shut Off Time for Steven Holloway (07/19/2025)" at bounding box center [549, 266] width 354 height 15
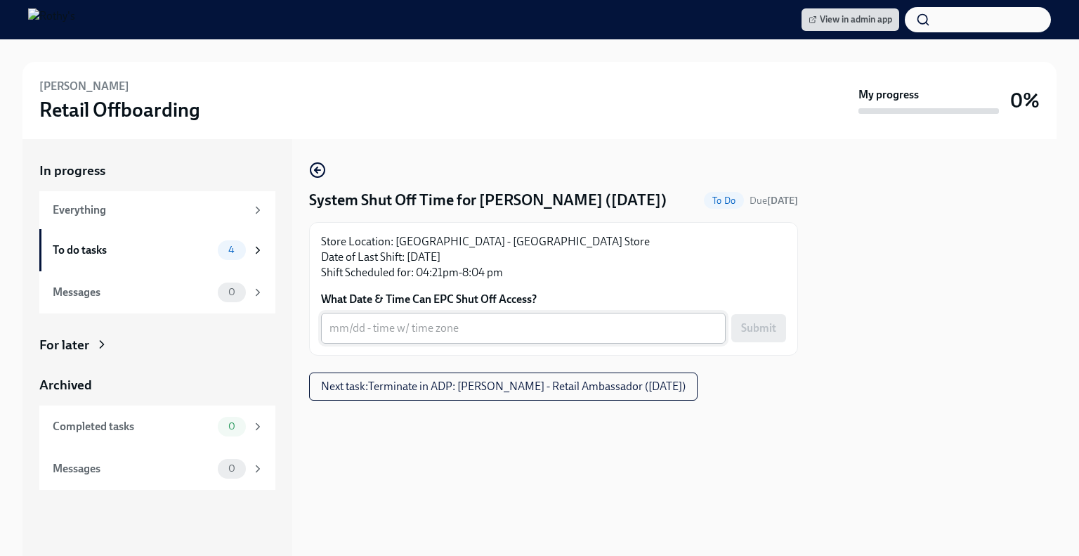
click at [429, 318] on div "x ​" at bounding box center [523, 328] width 405 height 31
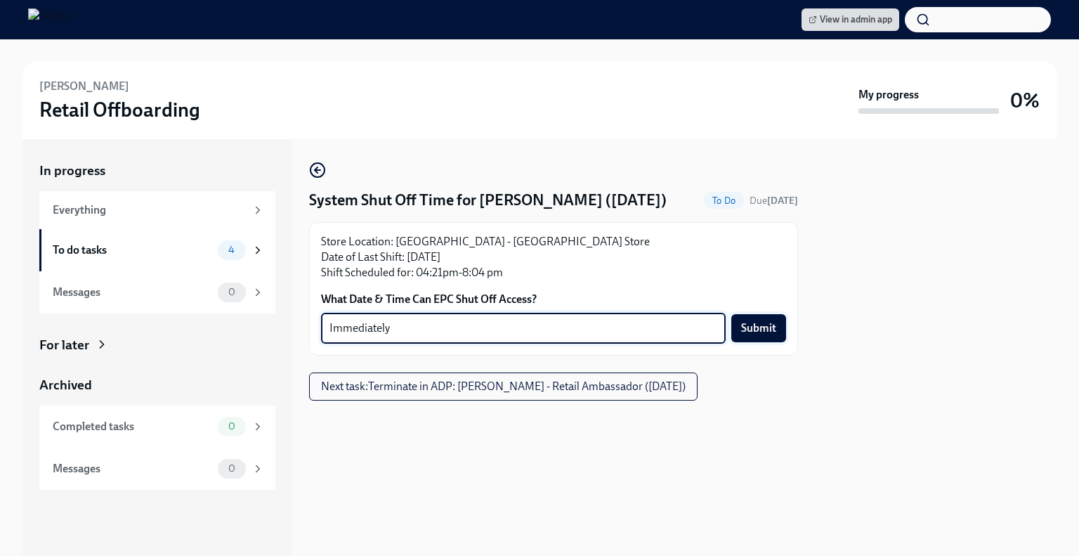
type textarea "Immediately"
click at [758, 327] on span "Submit" at bounding box center [758, 328] width 35 height 14
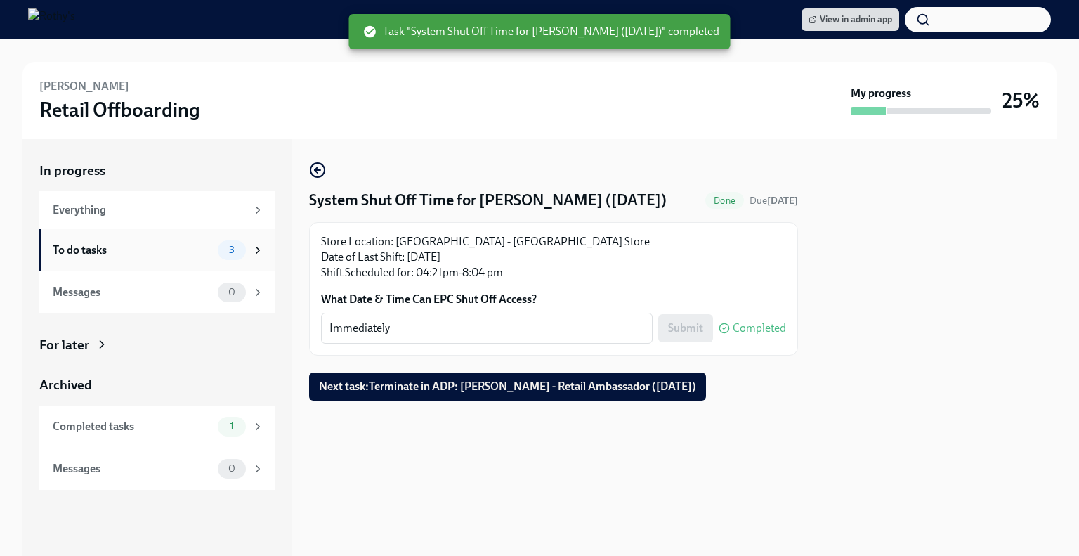
click at [171, 242] on div "To do tasks" at bounding box center [132, 249] width 159 height 15
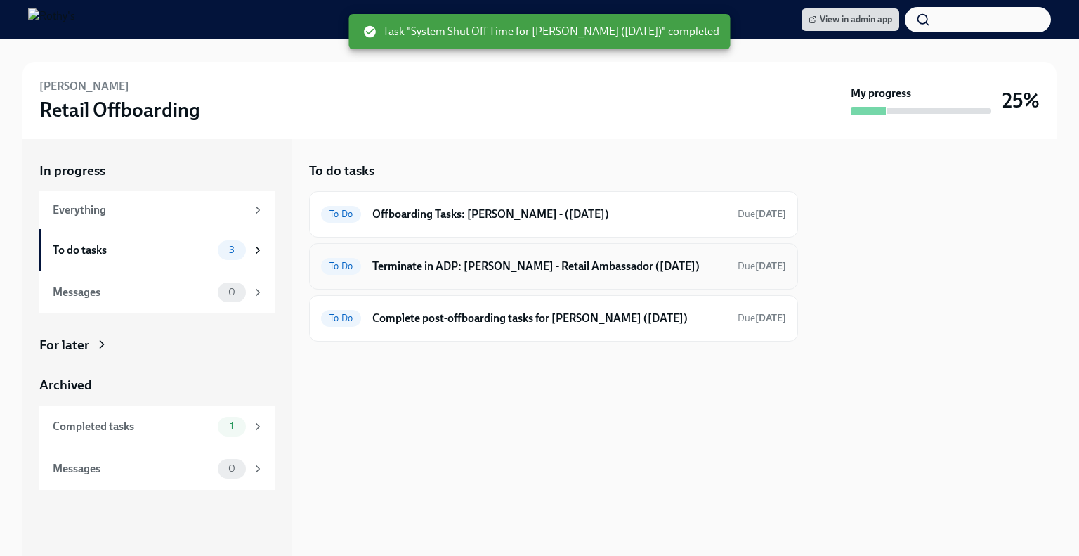
click at [521, 256] on div "To Do Terminate in ADP: Steven - Retail Ambassador (07/19/2025) Due in 2 days" at bounding box center [553, 266] width 465 height 22
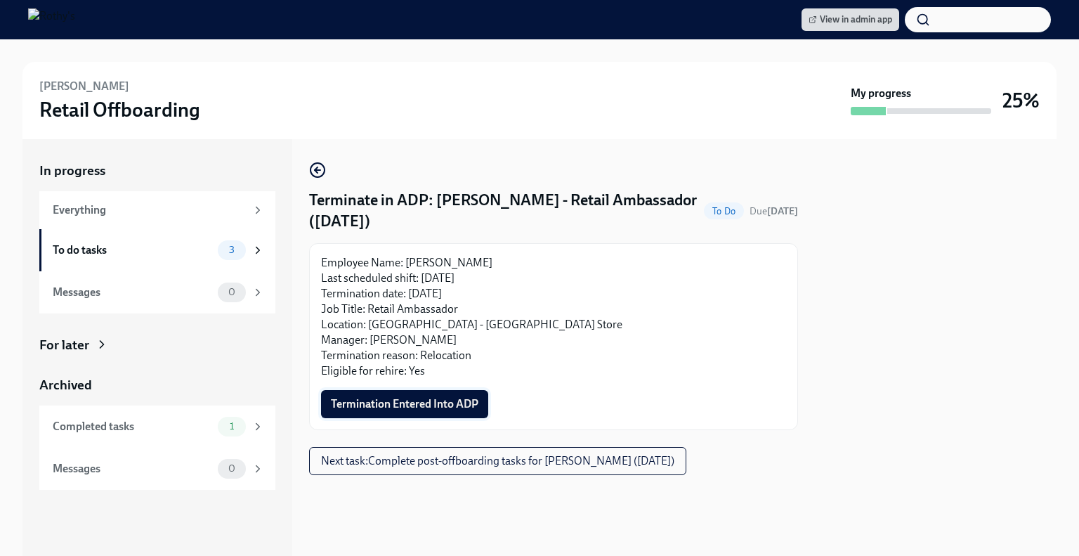
click at [419, 402] on span "Termination Entered Into ADP" at bounding box center [405, 404] width 148 height 14
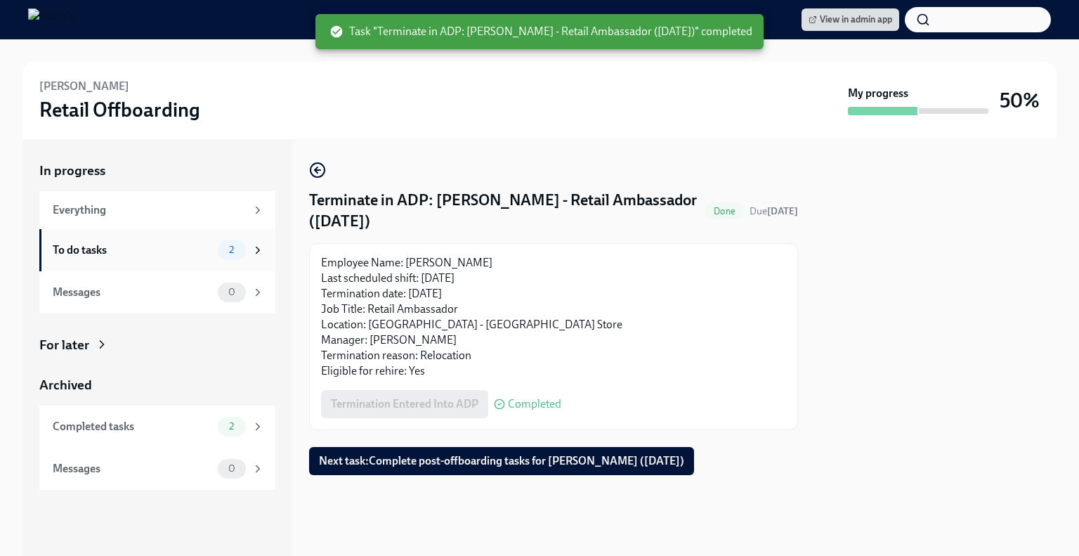
click at [183, 240] on div "To do tasks 2" at bounding box center [158, 250] width 211 height 20
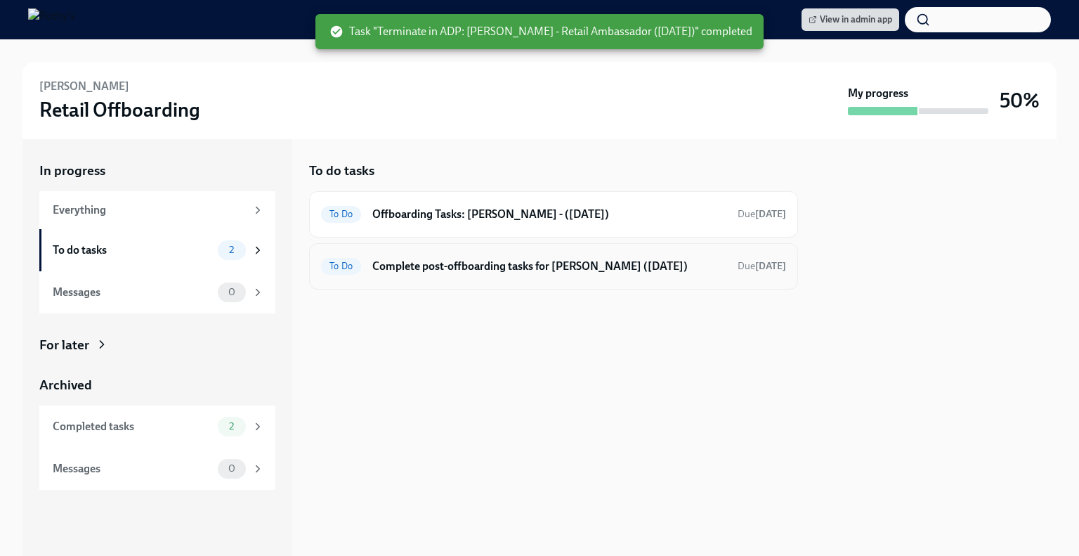
click at [542, 269] on h6 "Complete post-offboarding tasks for Steven Holloway (07/19/2025)" at bounding box center [549, 266] width 354 height 15
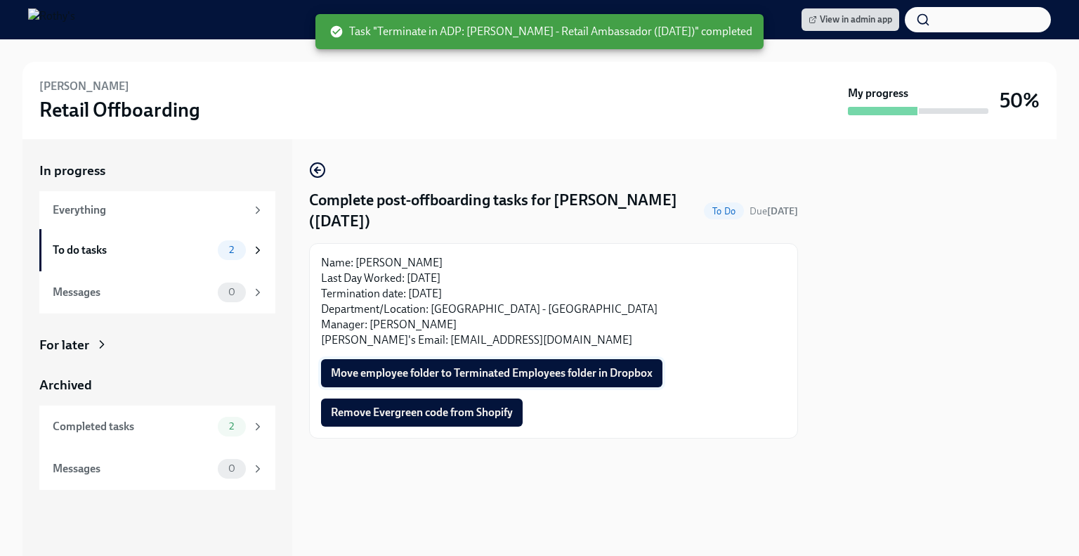
click at [488, 369] on span "Move employee folder to Terminated Employees folder in Dropbox" at bounding box center [492, 373] width 322 height 14
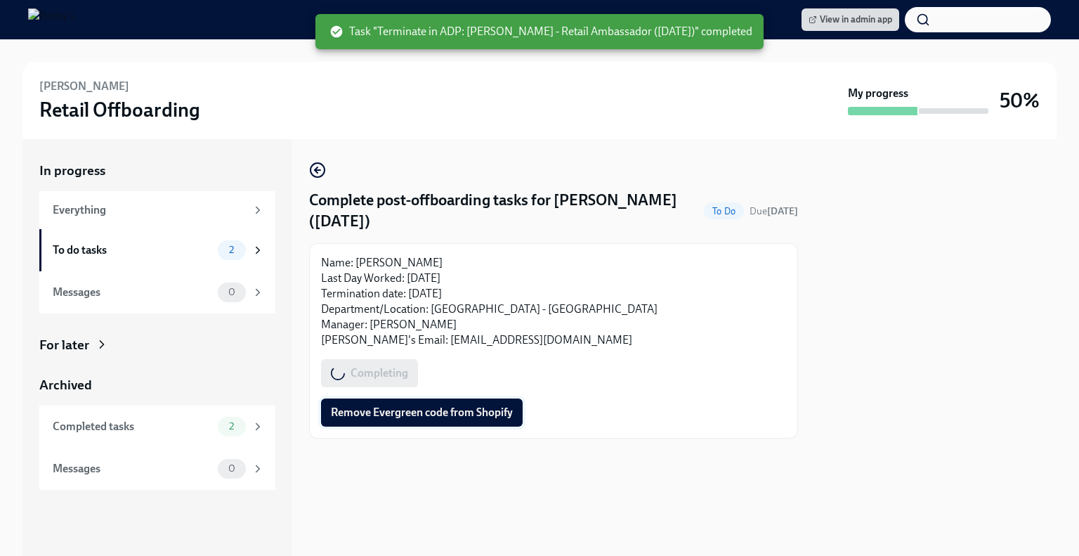
click at [478, 407] on span "Remove Evergreen code from Shopify" at bounding box center [422, 412] width 182 height 14
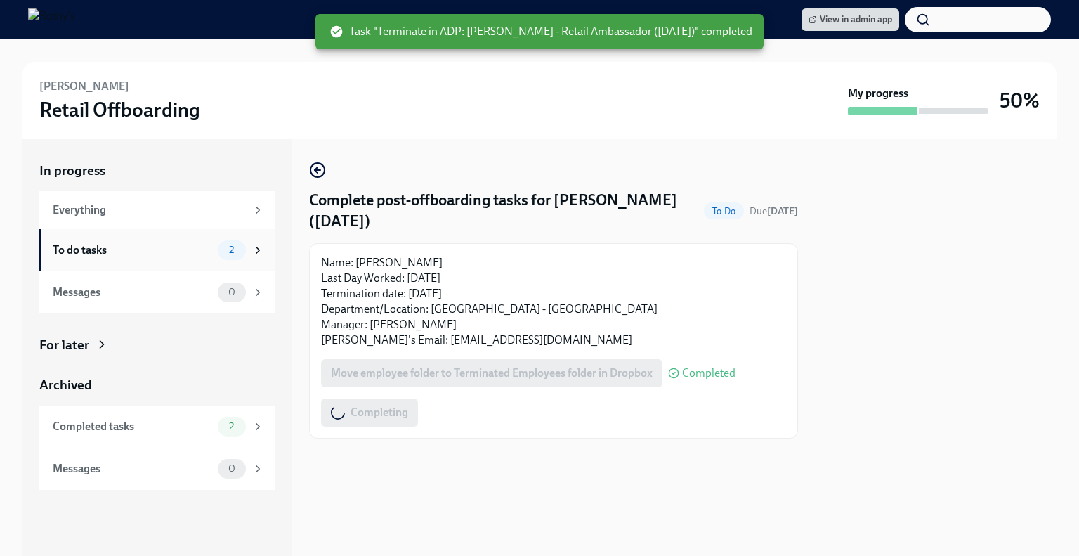
click at [169, 233] on div "To do tasks 2" at bounding box center [157, 250] width 236 height 42
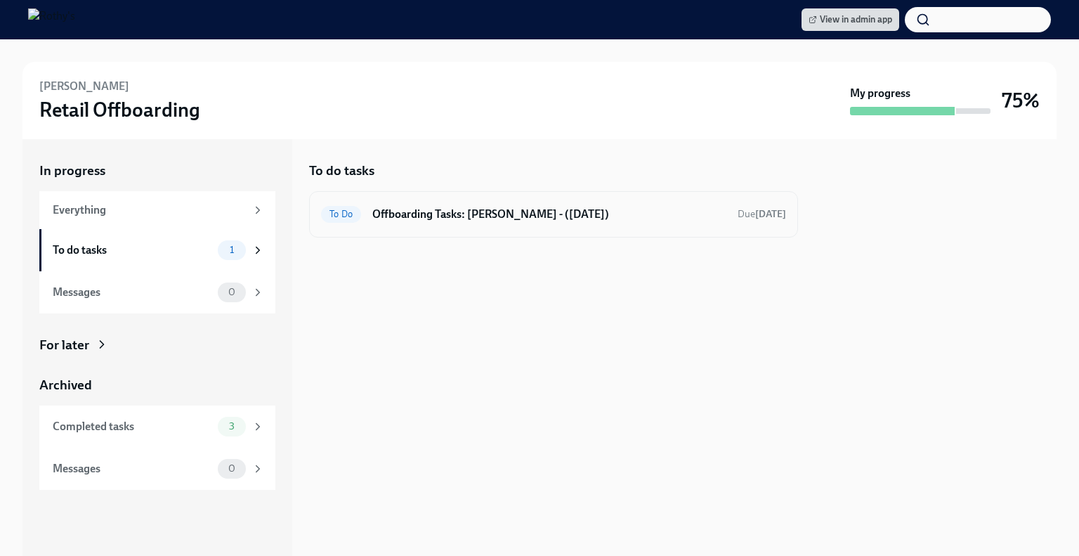
click at [447, 214] on h6 "Offboarding Tasks: Steven - (07/19/2025)" at bounding box center [549, 214] width 354 height 15
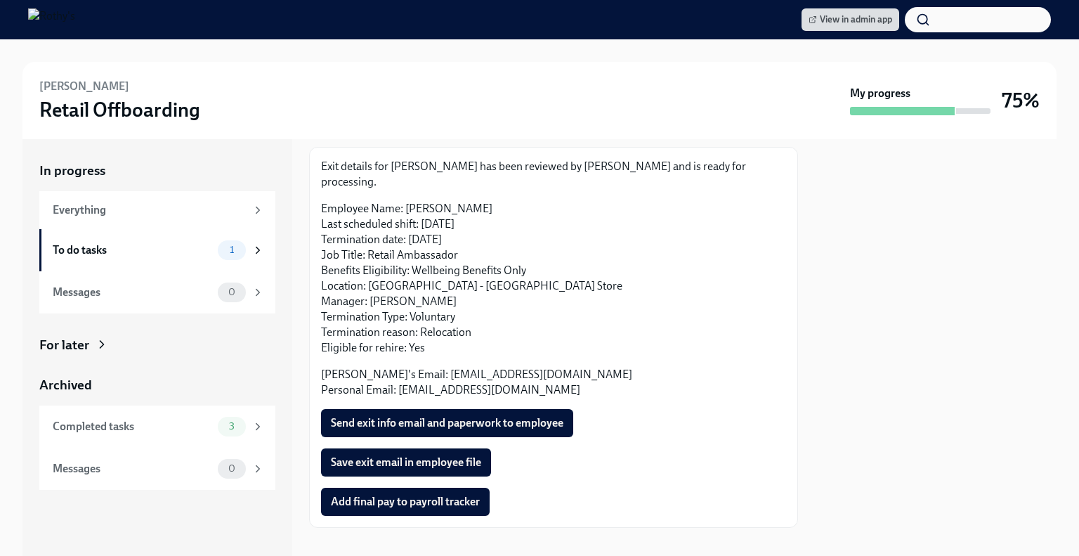
scroll to position [76, 0]
click at [464, 494] on span "Add final pay to payroll tracker" at bounding box center [405, 501] width 149 height 14
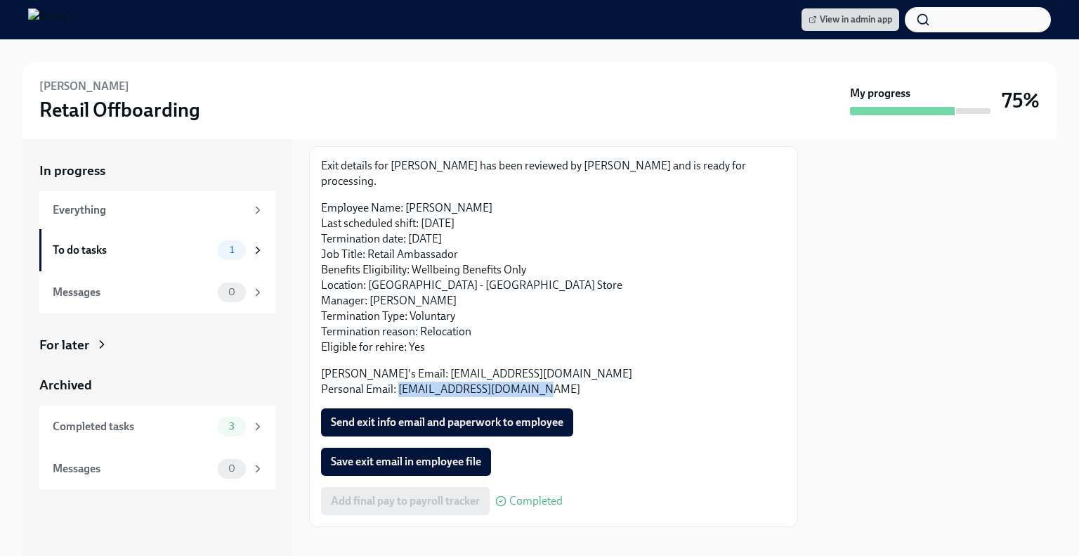
drag, startPoint x: 535, startPoint y: 374, endPoint x: 398, endPoint y: 374, distance: 137.7
click at [398, 374] on p "Rothy's Email: sholloway@rothys.com Personal Email: sjholloway1985@gmail.com" at bounding box center [553, 381] width 465 height 31
copy p "sjholloway1985@gmail.com"
drag, startPoint x: 483, startPoint y: 196, endPoint x: 407, endPoint y: 185, distance: 76.0
click at [407, 200] on p "Employee Name: Steven Holloway Last scheduled shift: 07/19/2025 Termination dat…" at bounding box center [553, 277] width 465 height 155
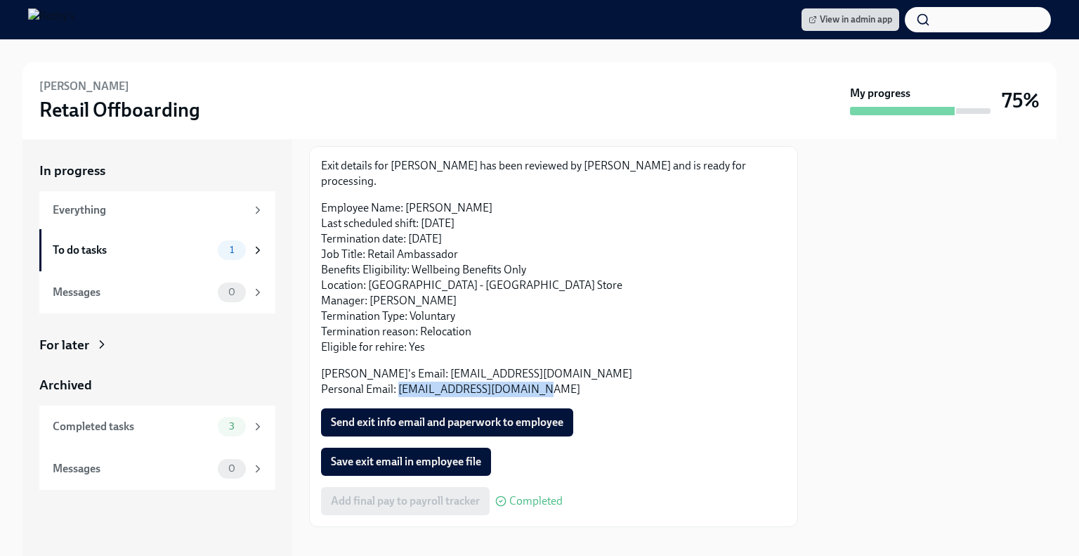
copy p "Steven Holloway"
click at [407, 455] on span "Save exit email in employee file" at bounding box center [406, 462] width 150 height 14
click at [412, 415] on span "Send exit info email and paperwork to employee" at bounding box center [447, 422] width 233 height 14
